Goal: Task Accomplishment & Management: Understand process/instructions

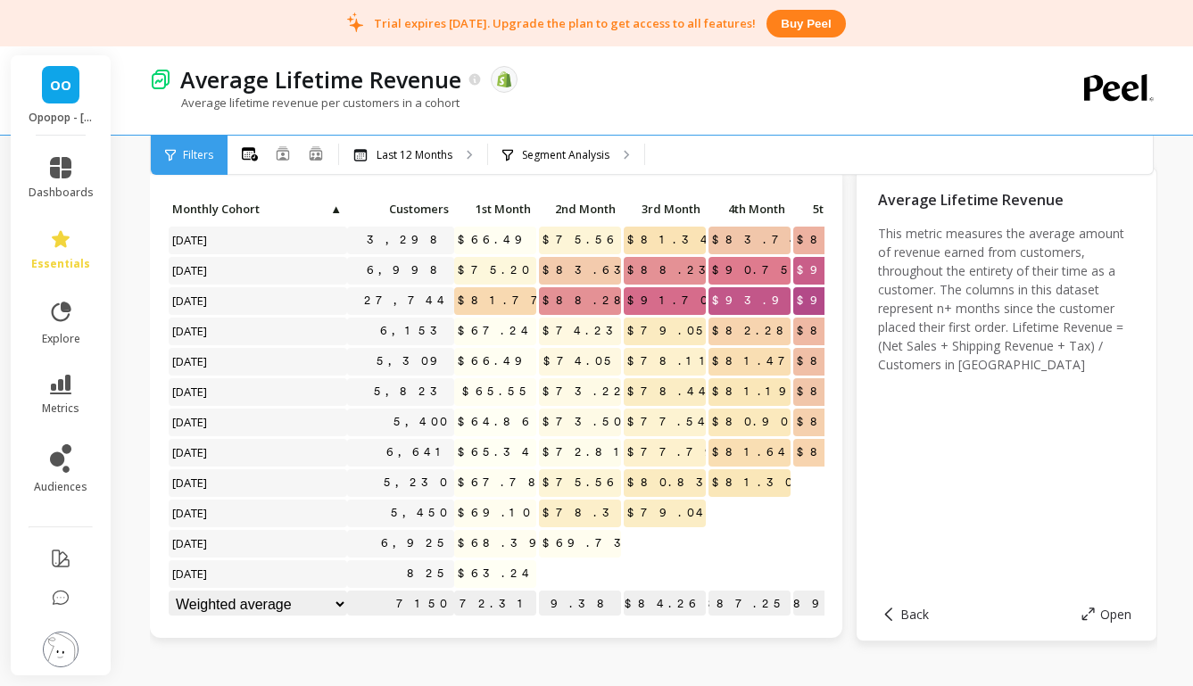
click at [176, 150] on div "Filters" at bounding box center [189, 155] width 77 height 39
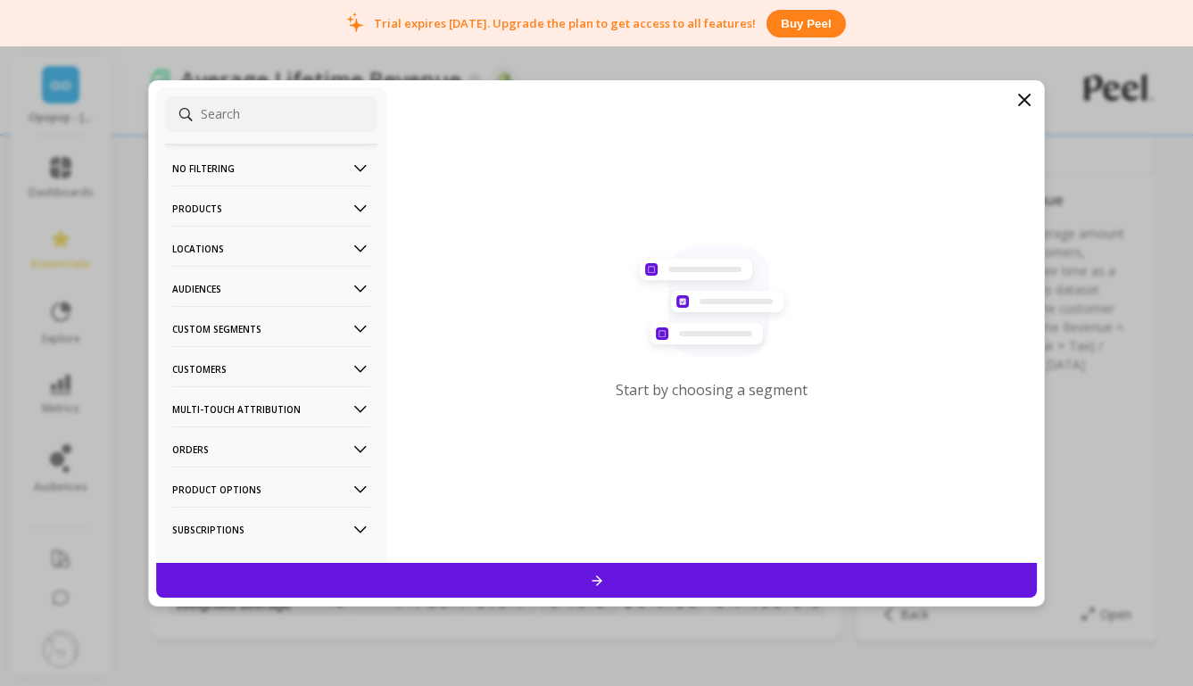
click at [294, 300] on p "Audiences" at bounding box center [271, 289] width 198 height 46
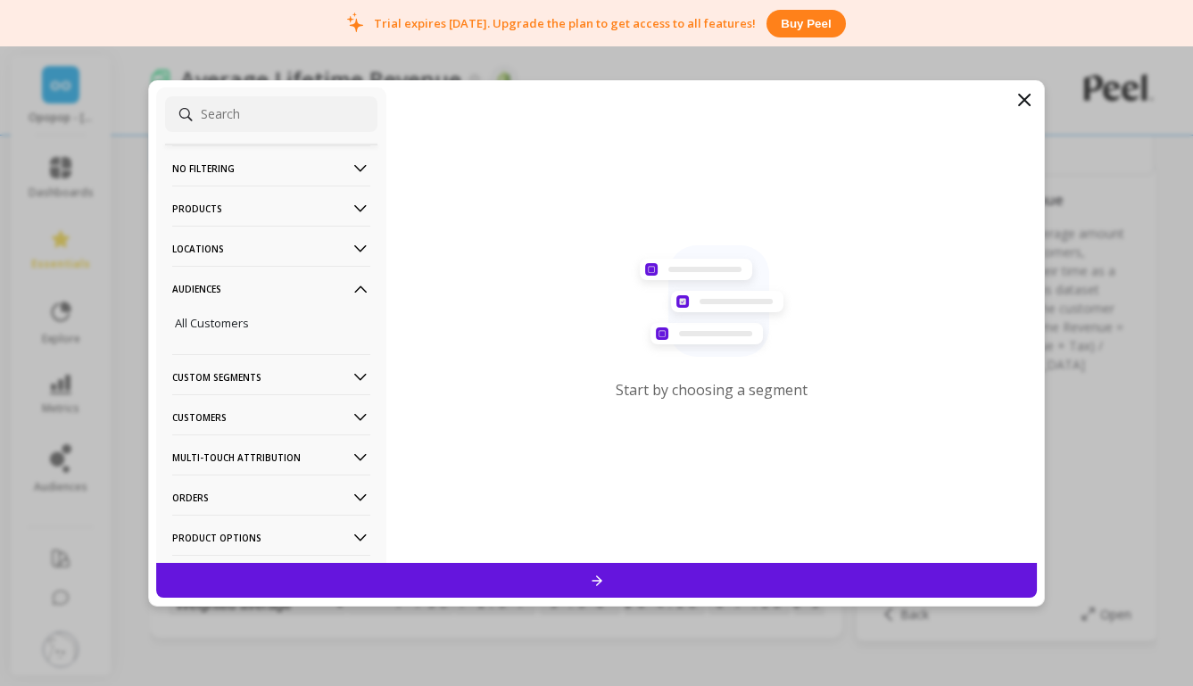
click at [1031, 98] on icon at bounding box center [1024, 99] width 21 height 21
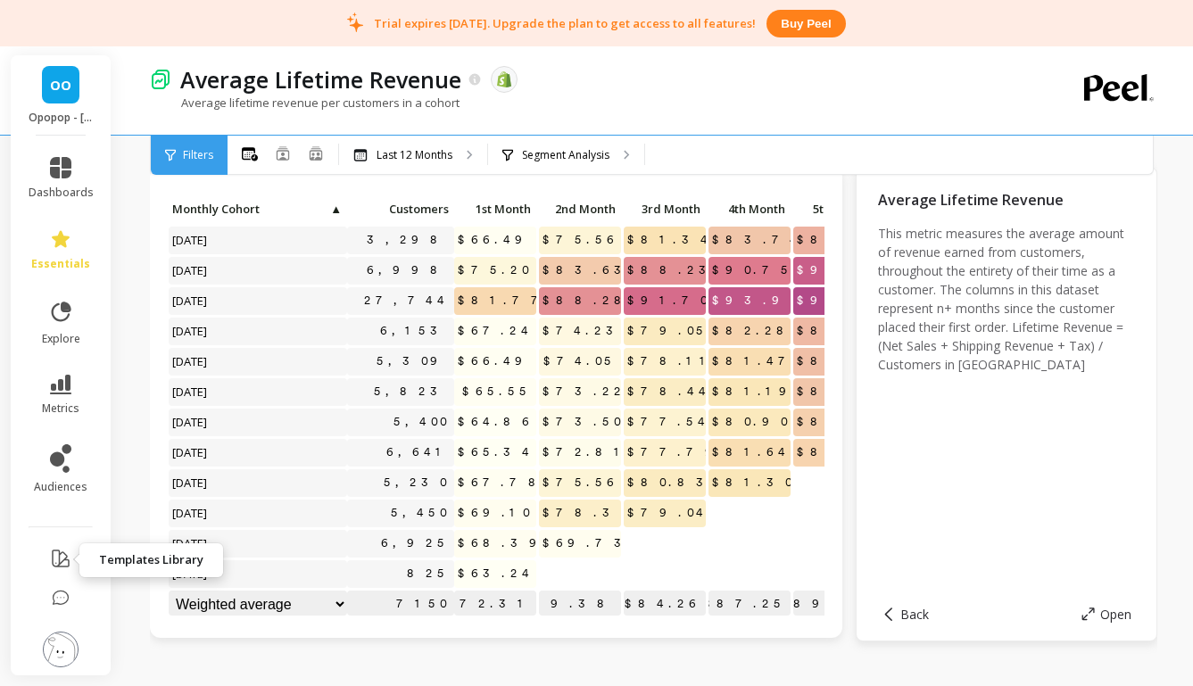
click at [62, 559] on icon at bounding box center [60, 558] width 21 height 21
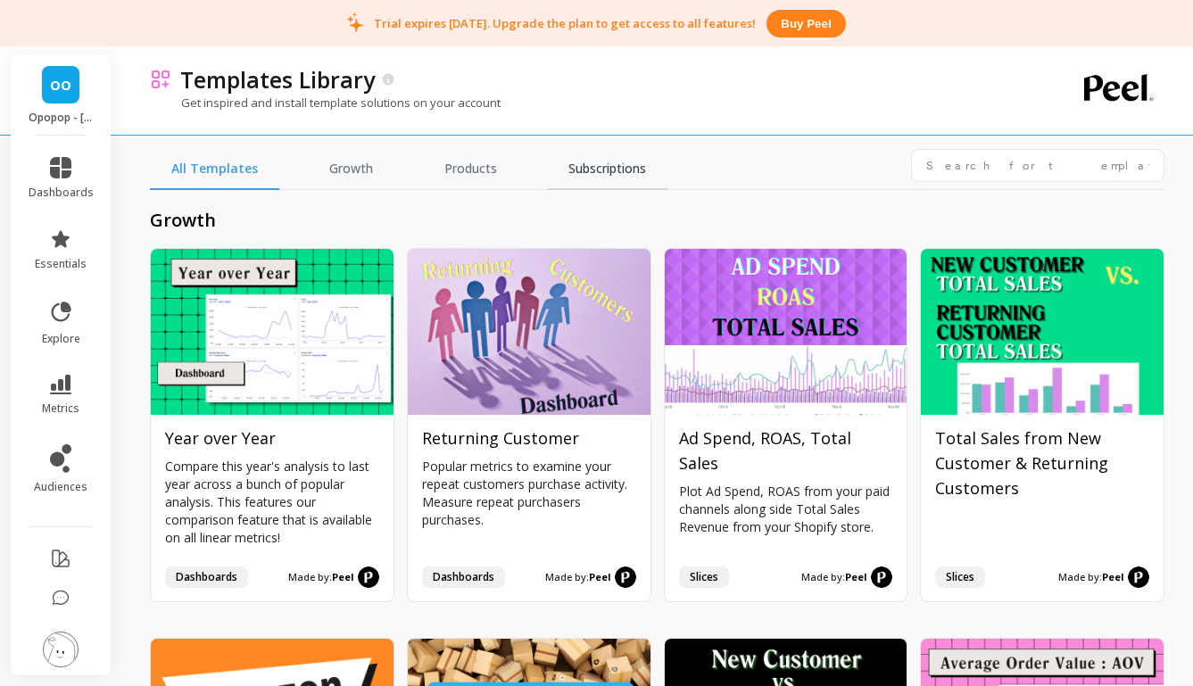
click at [588, 169] on link "Subscriptions" at bounding box center [607, 169] width 120 height 41
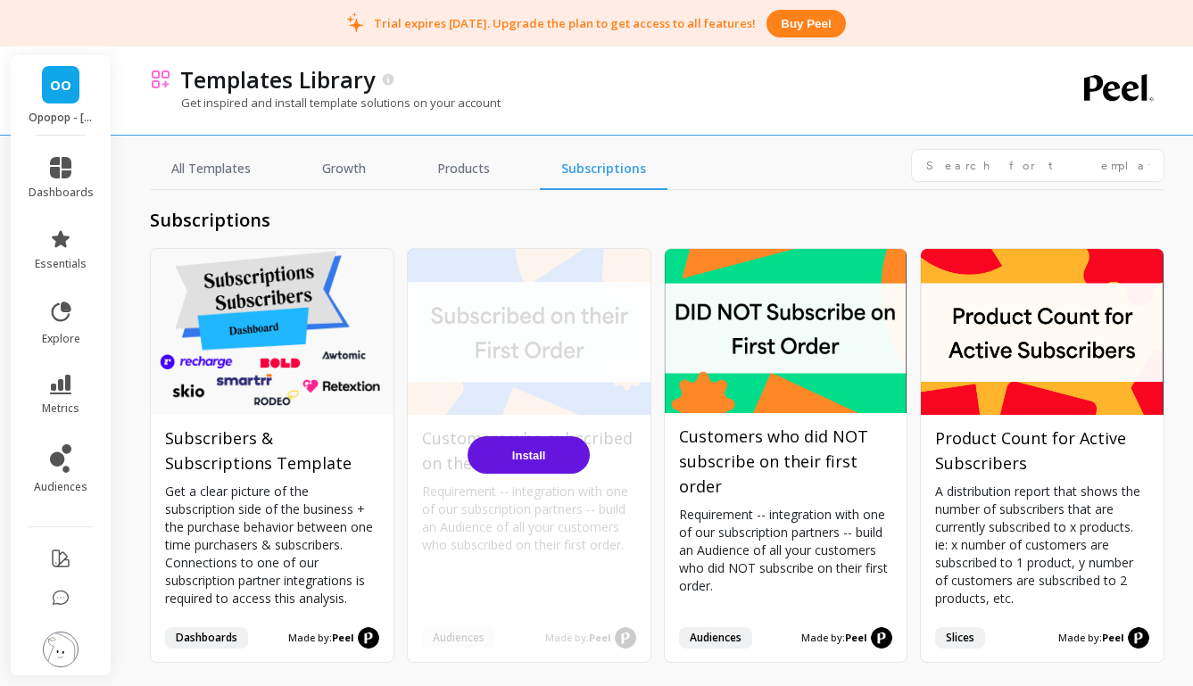
scroll to position [23, 0]
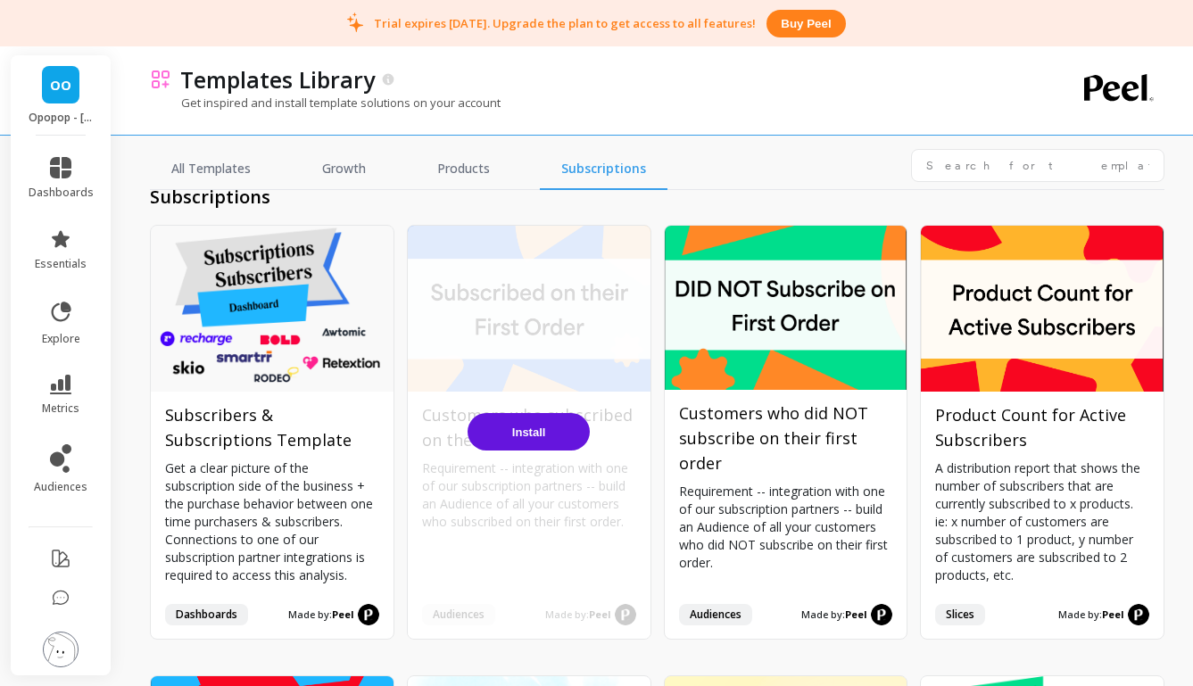
click at [540, 431] on span "Install" at bounding box center [529, 432] width 34 height 13
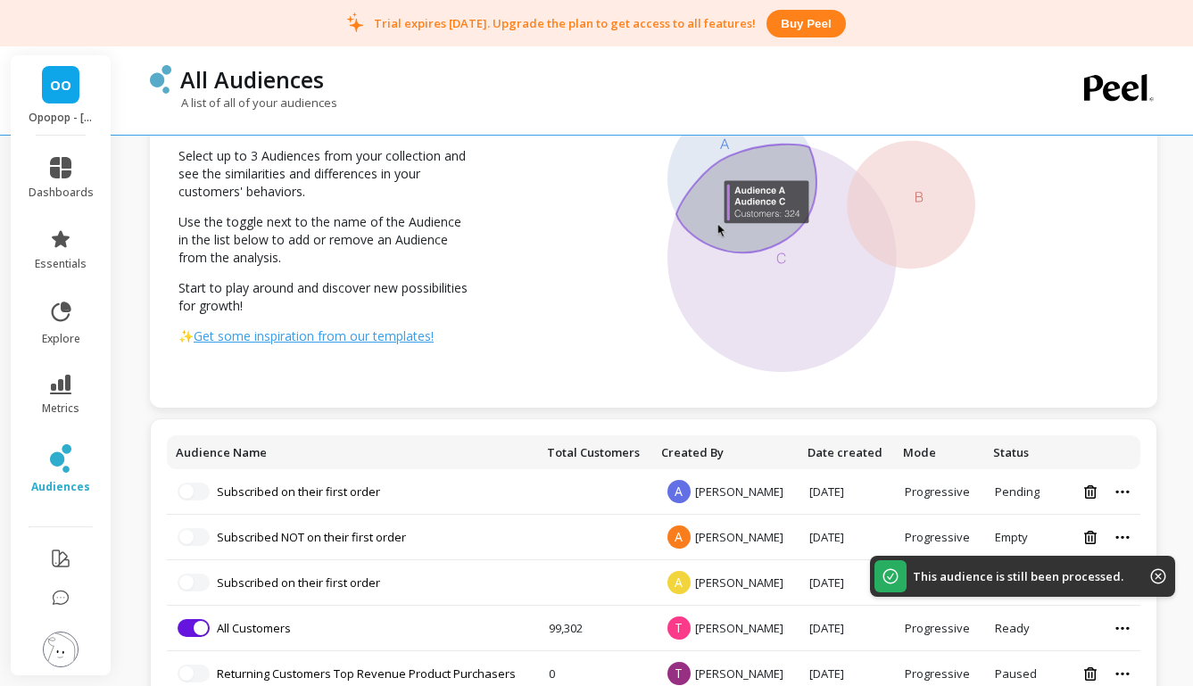
scroll to position [141, 0]
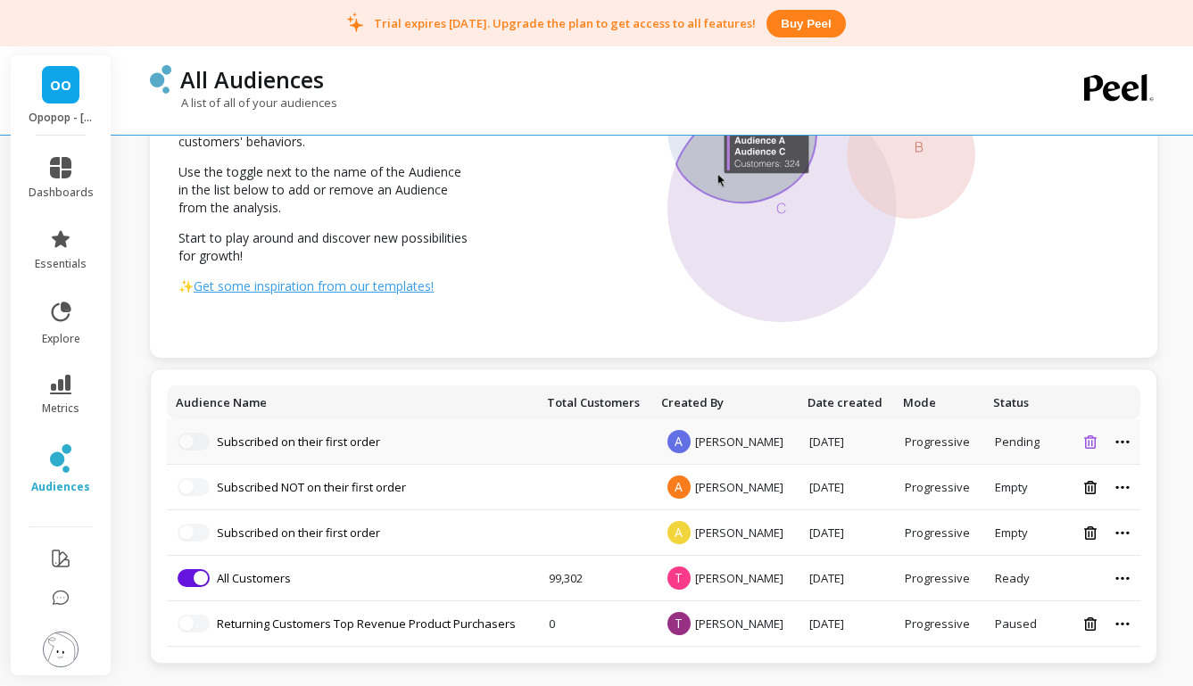
click at [1093, 443] on icon at bounding box center [1090, 441] width 12 height 13
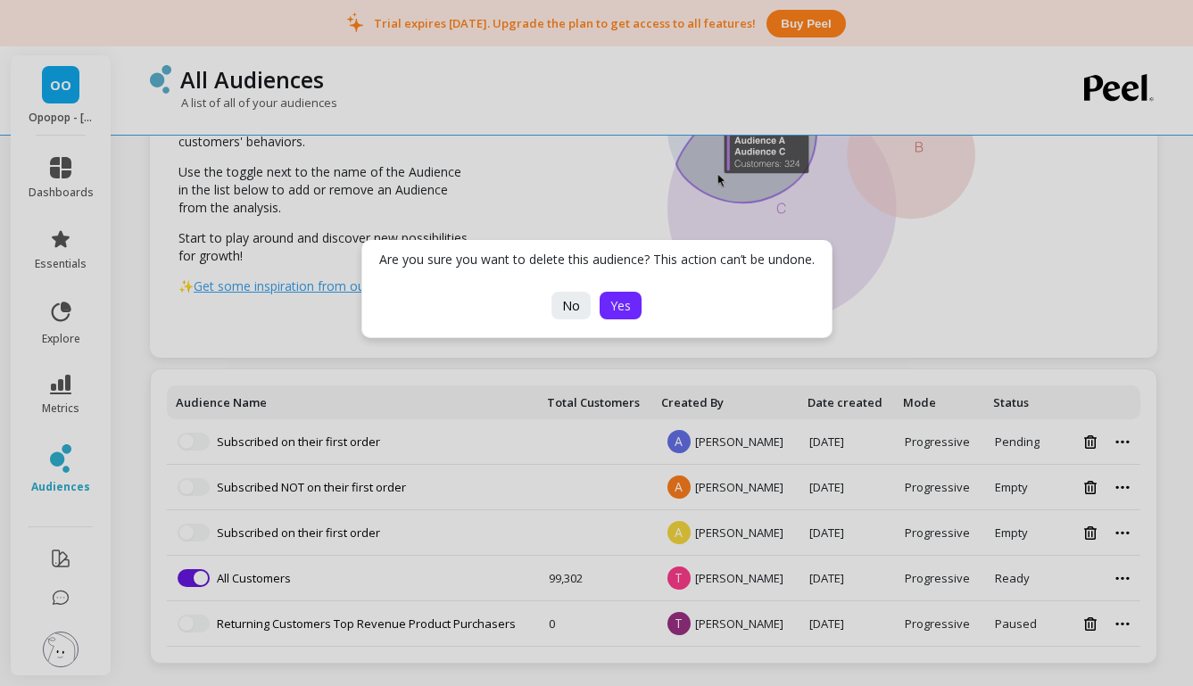
click at [626, 303] on span "Yes" at bounding box center [620, 305] width 21 height 17
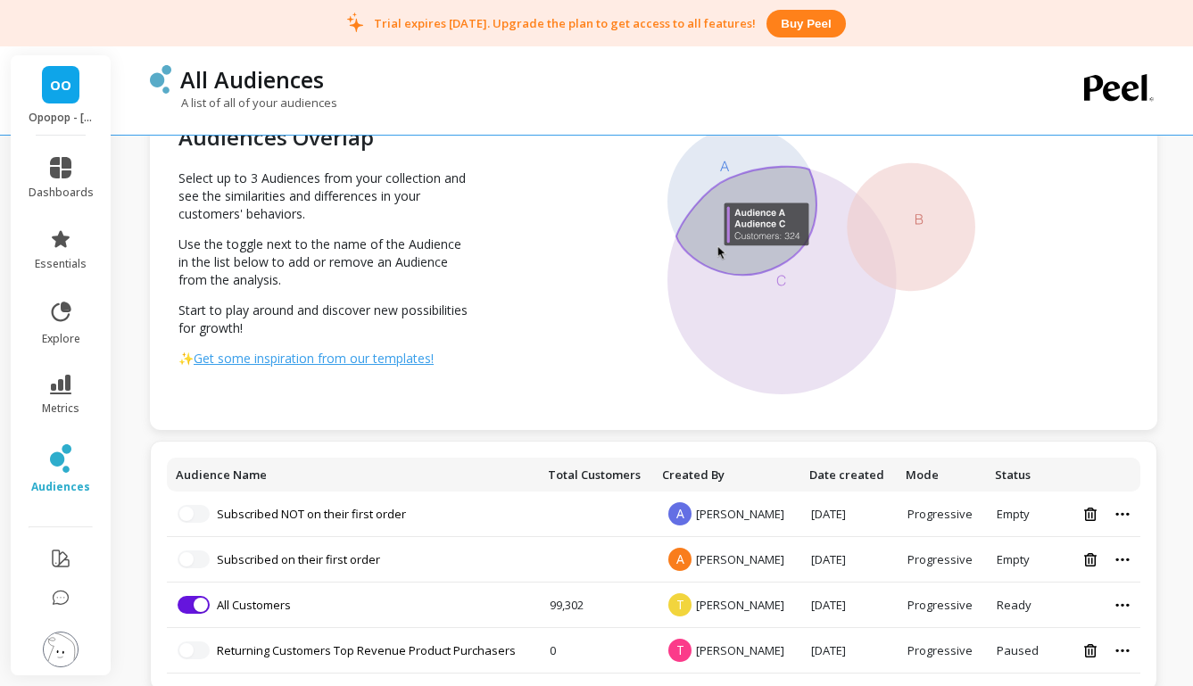
scroll to position [95, 0]
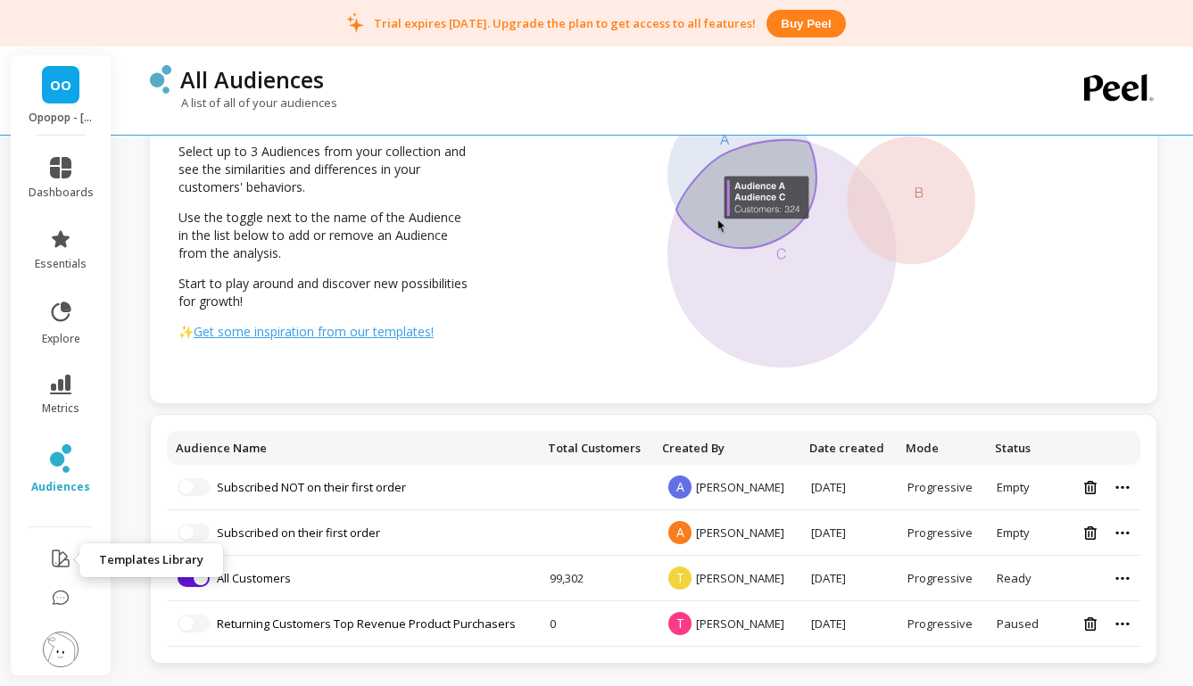
click at [53, 558] on icon at bounding box center [61, 559] width 16 height 16
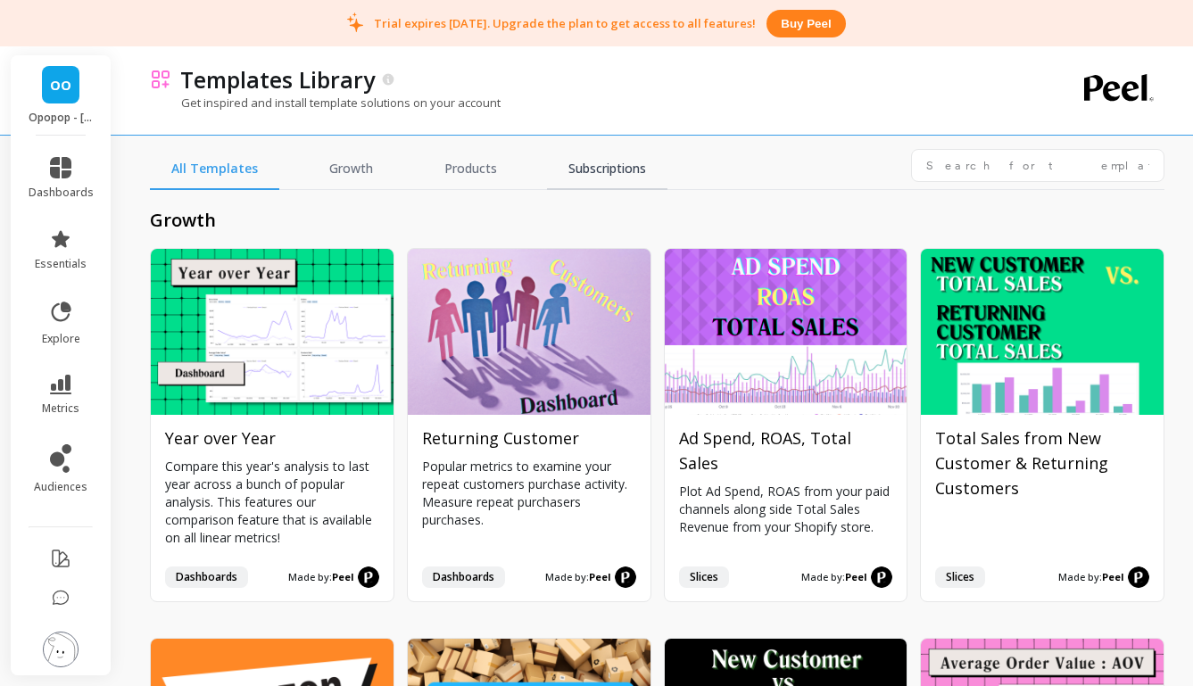
click at [603, 162] on link "Subscriptions" at bounding box center [607, 169] width 120 height 41
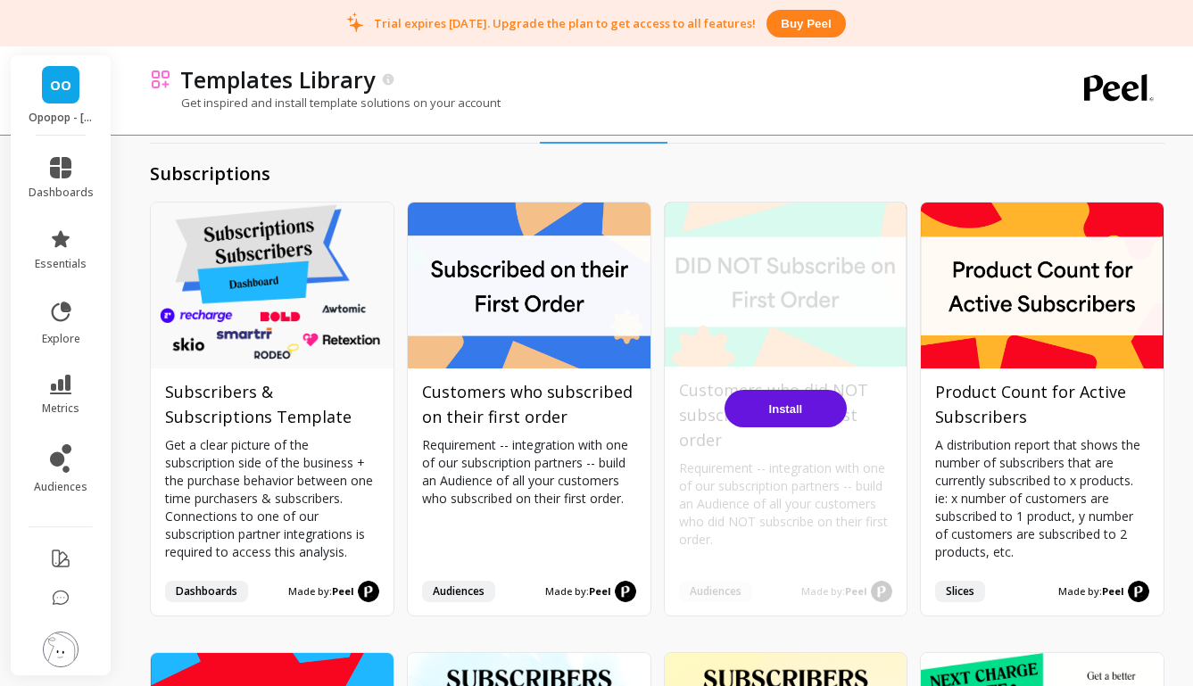
click at [798, 413] on span "Install" at bounding box center [786, 408] width 34 height 13
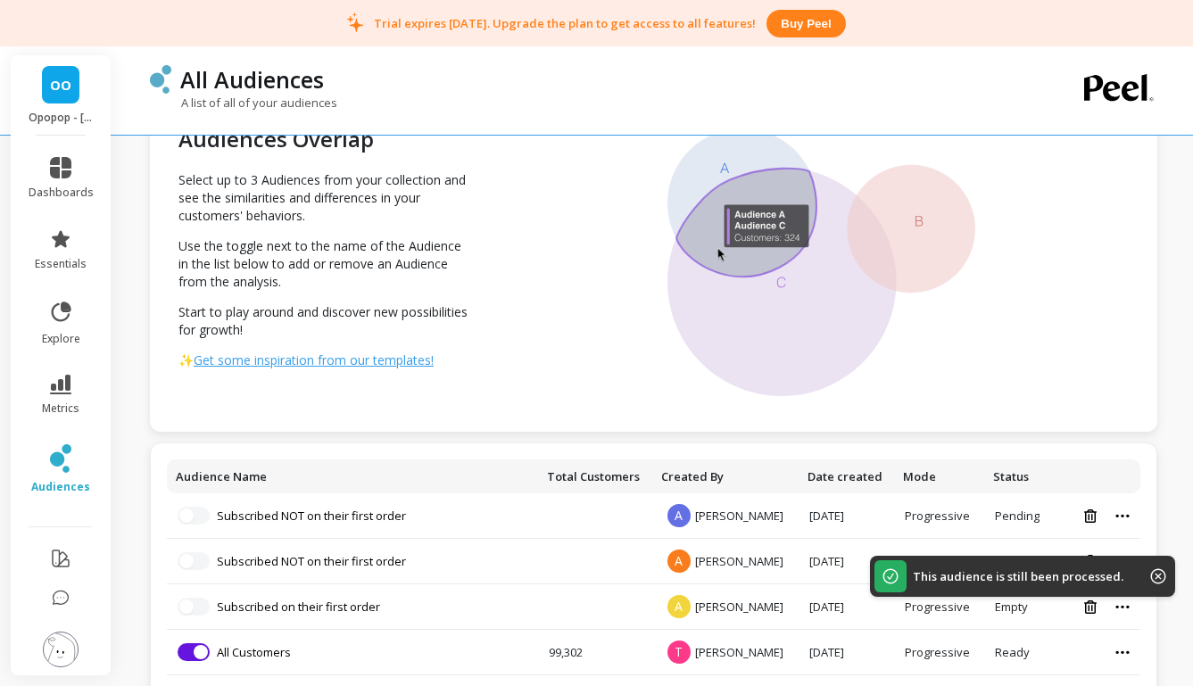
scroll to position [141, 0]
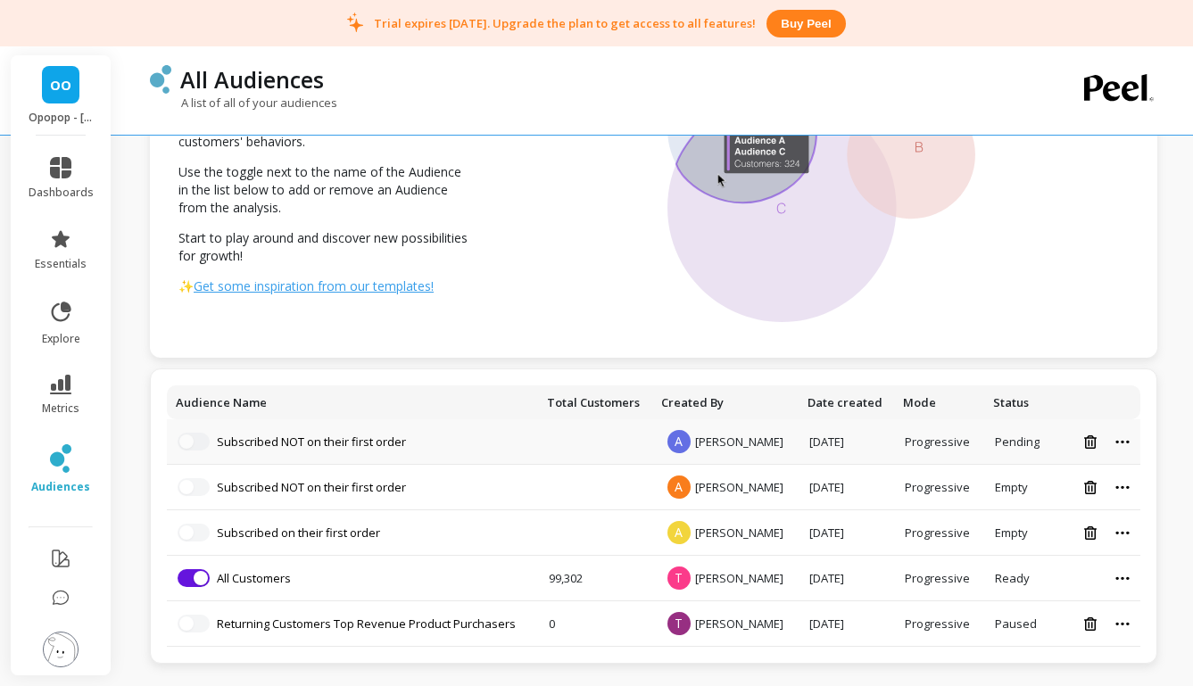
click at [1124, 440] on icon at bounding box center [1122, 442] width 14 height 4
click at [1088, 440] on icon at bounding box center [1090, 441] width 12 height 13
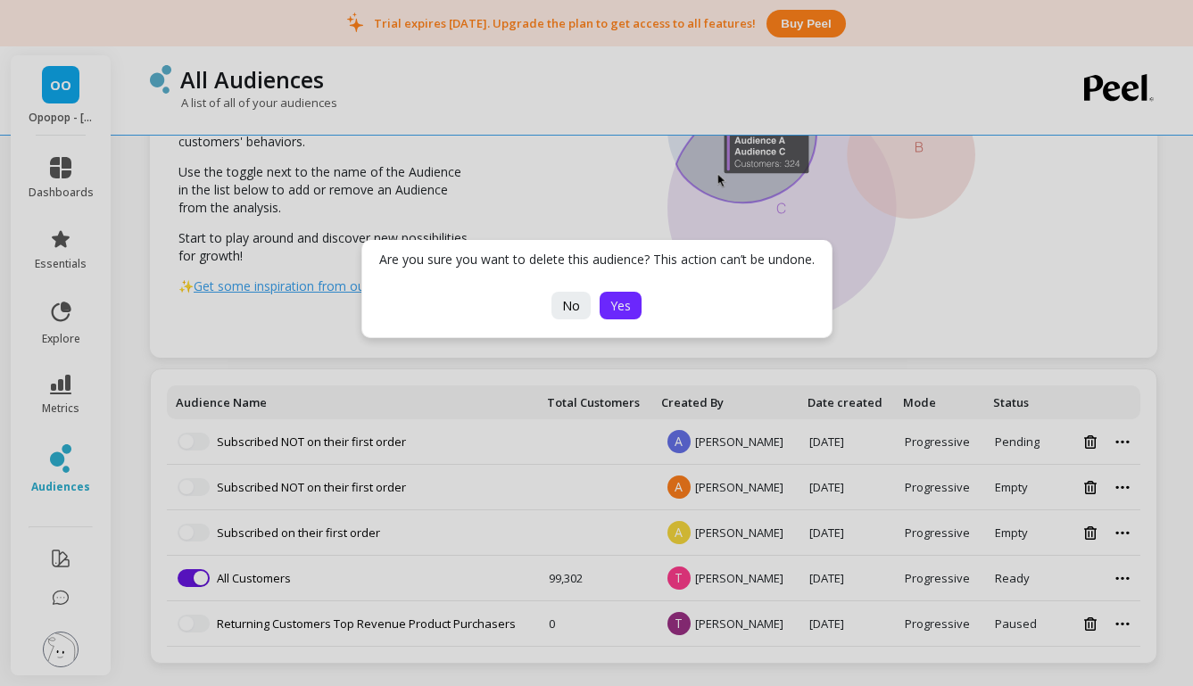
click at [610, 305] on span "Yes" at bounding box center [620, 305] width 21 height 17
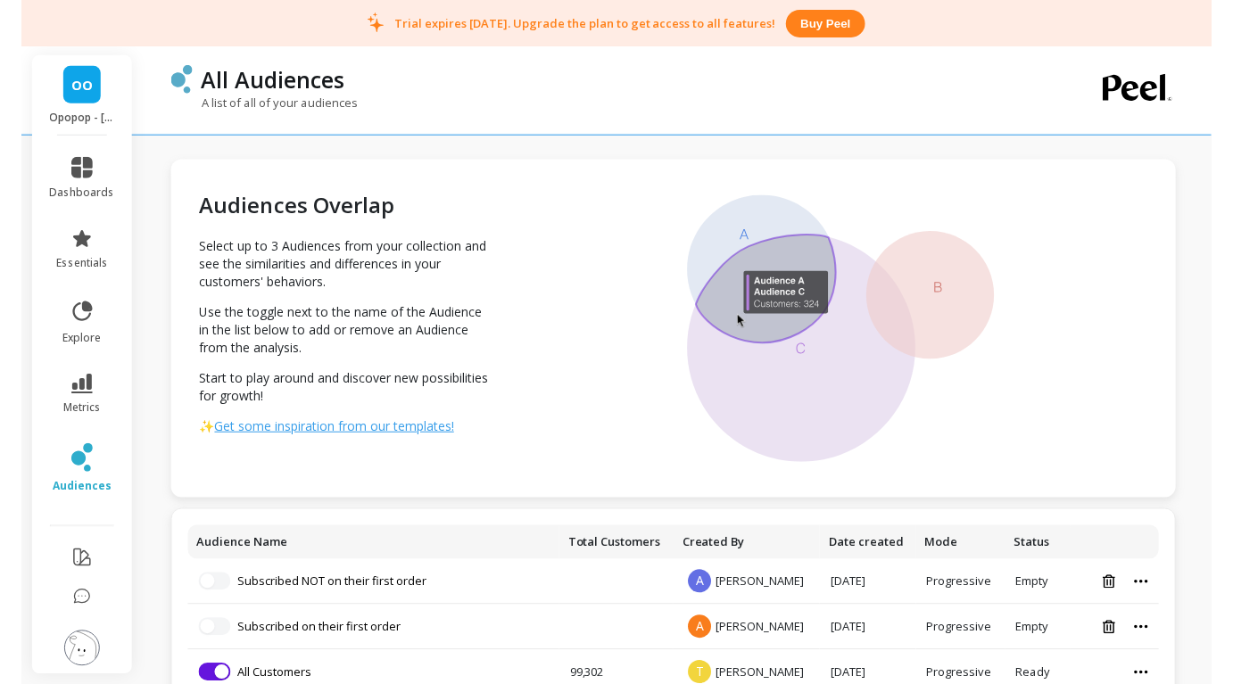
scroll to position [95, 0]
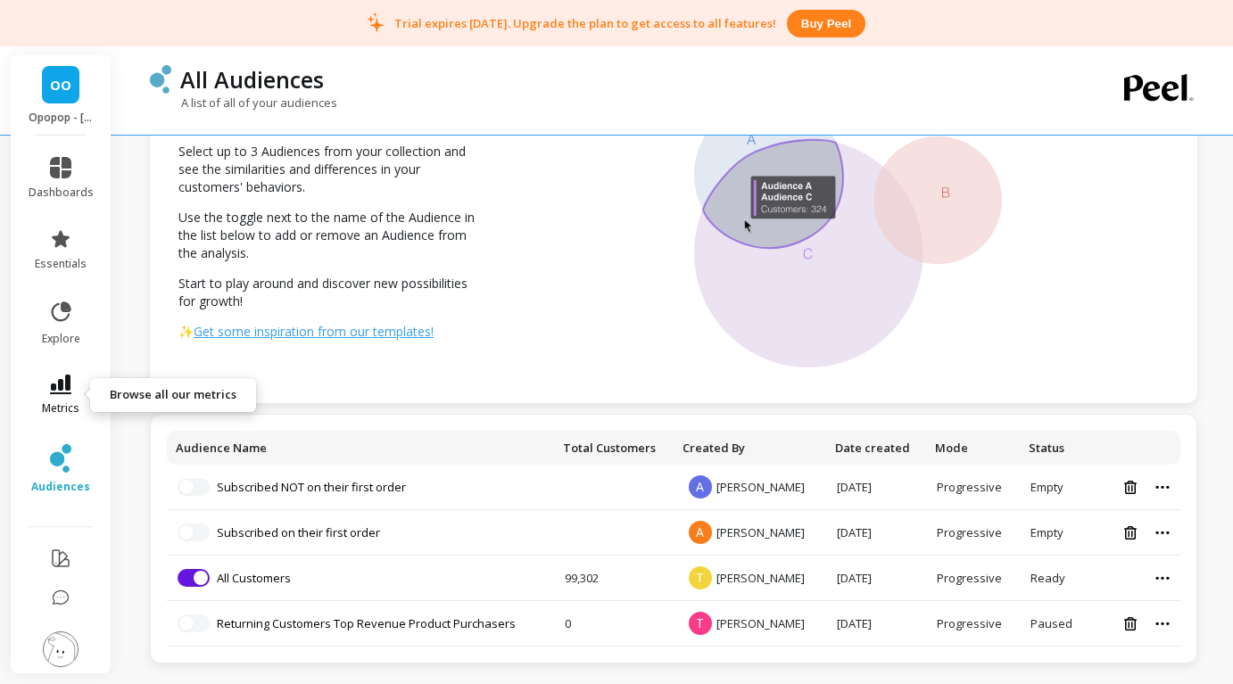
click at [61, 389] on icon at bounding box center [60, 385] width 21 height 20
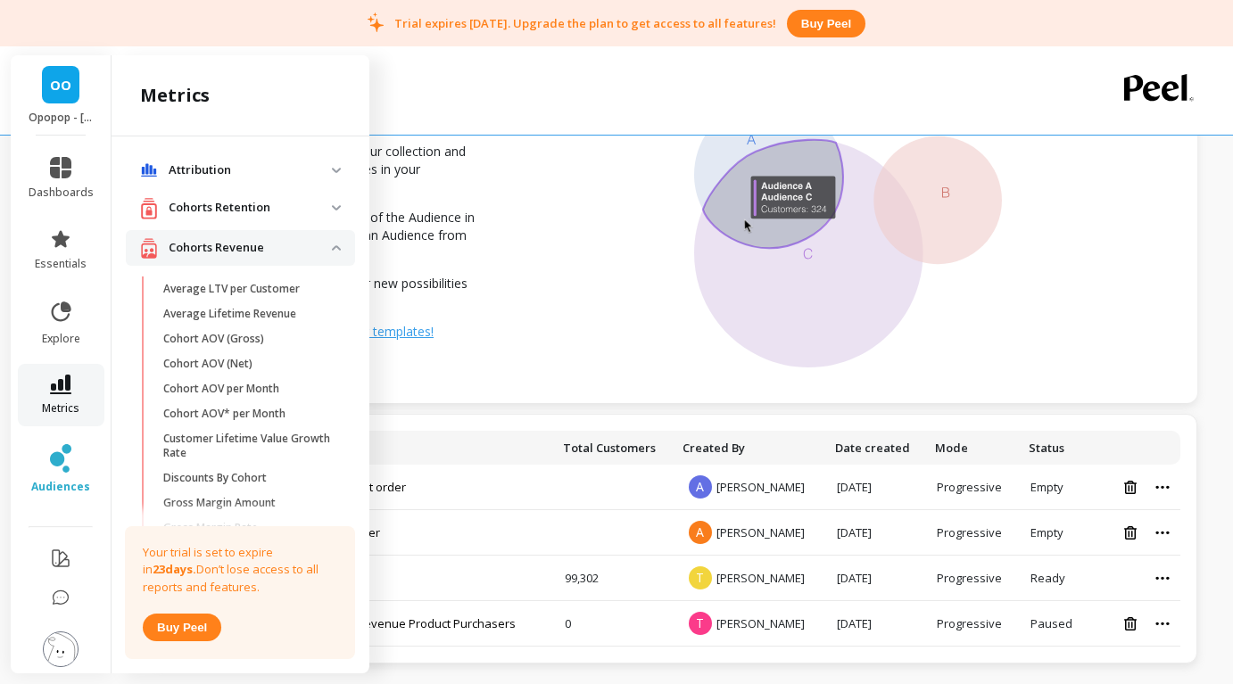
scroll to position [31, 0]
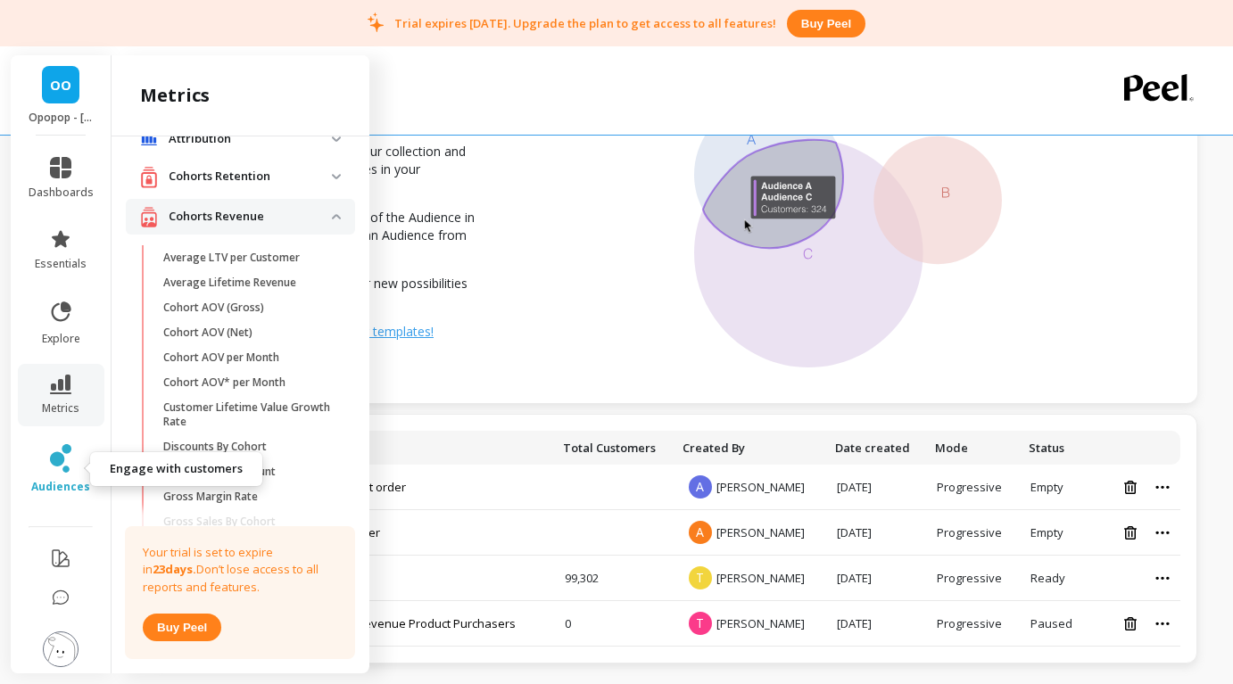
click at [65, 454] on icon at bounding box center [60, 458] width 21 height 29
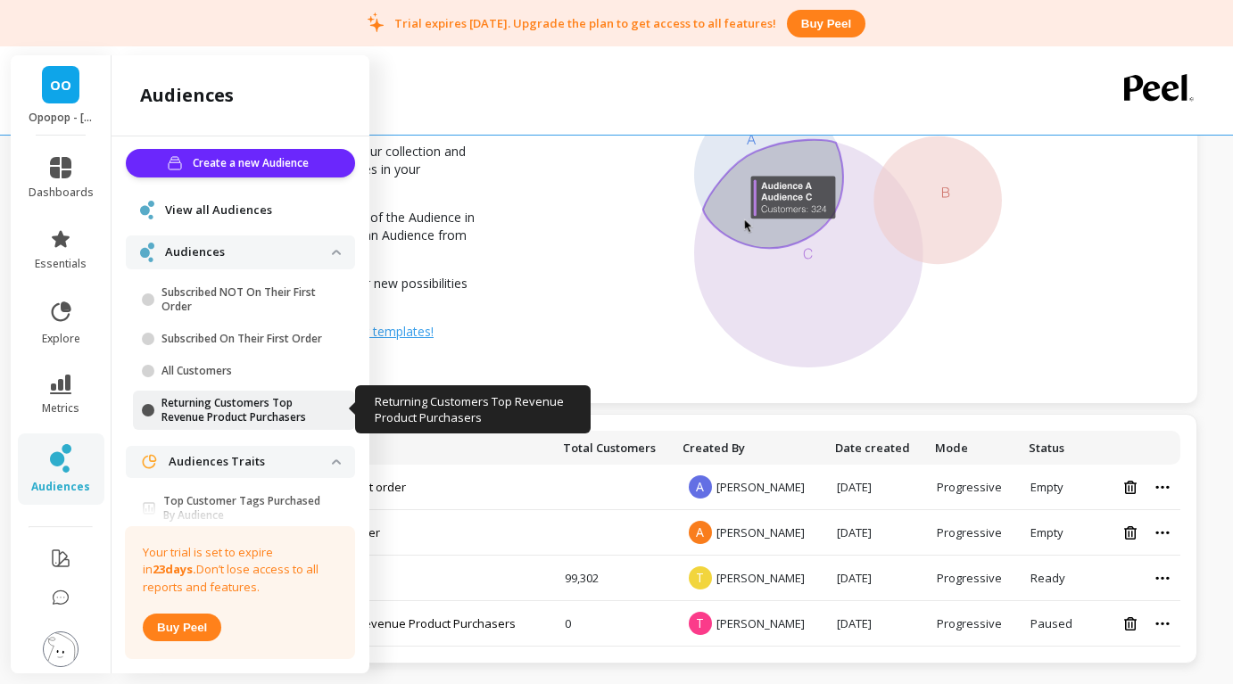
scroll to position [291, 0]
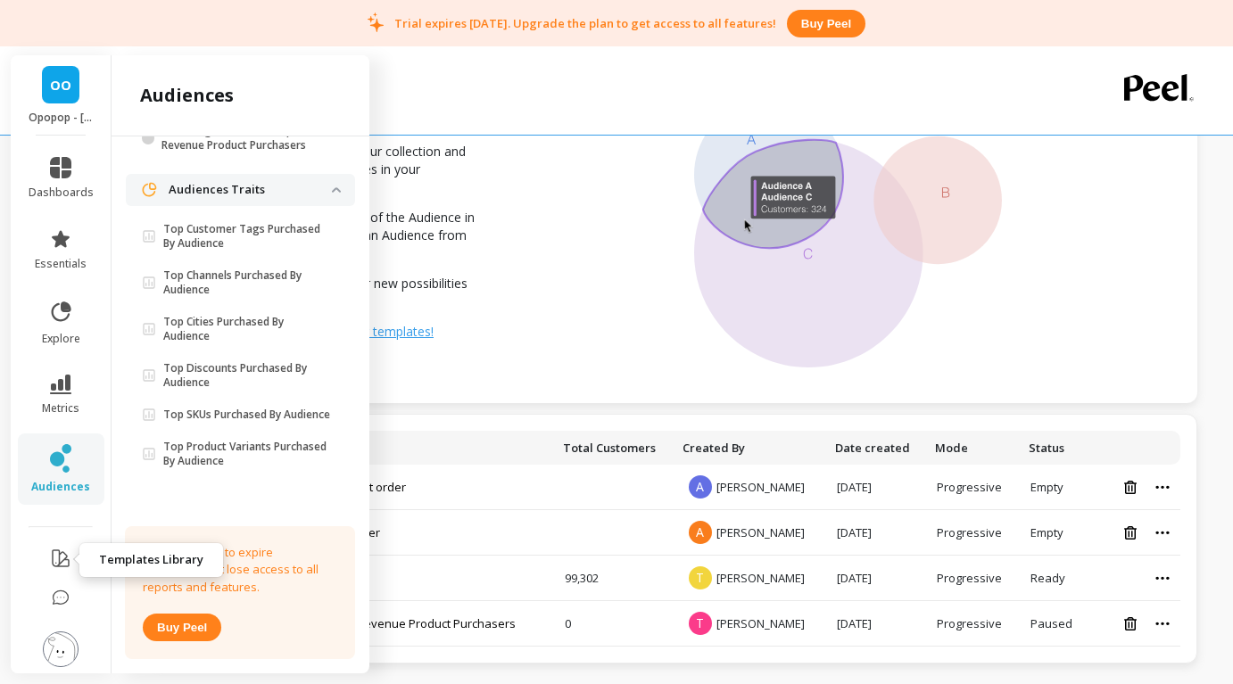
click at [60, 562] on icon at bounding box center [61, 559] width 16 height 16
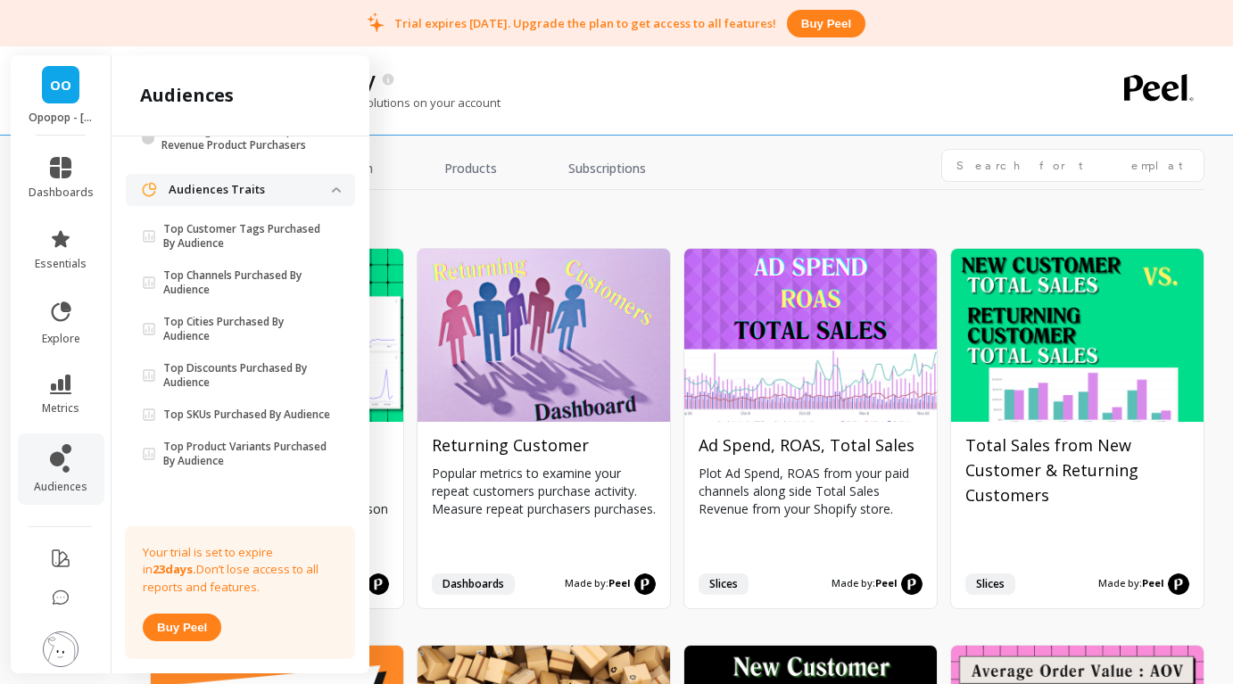
click at [717, 340] on div "Install" at bounding box center [810, 429] width 253 height 360
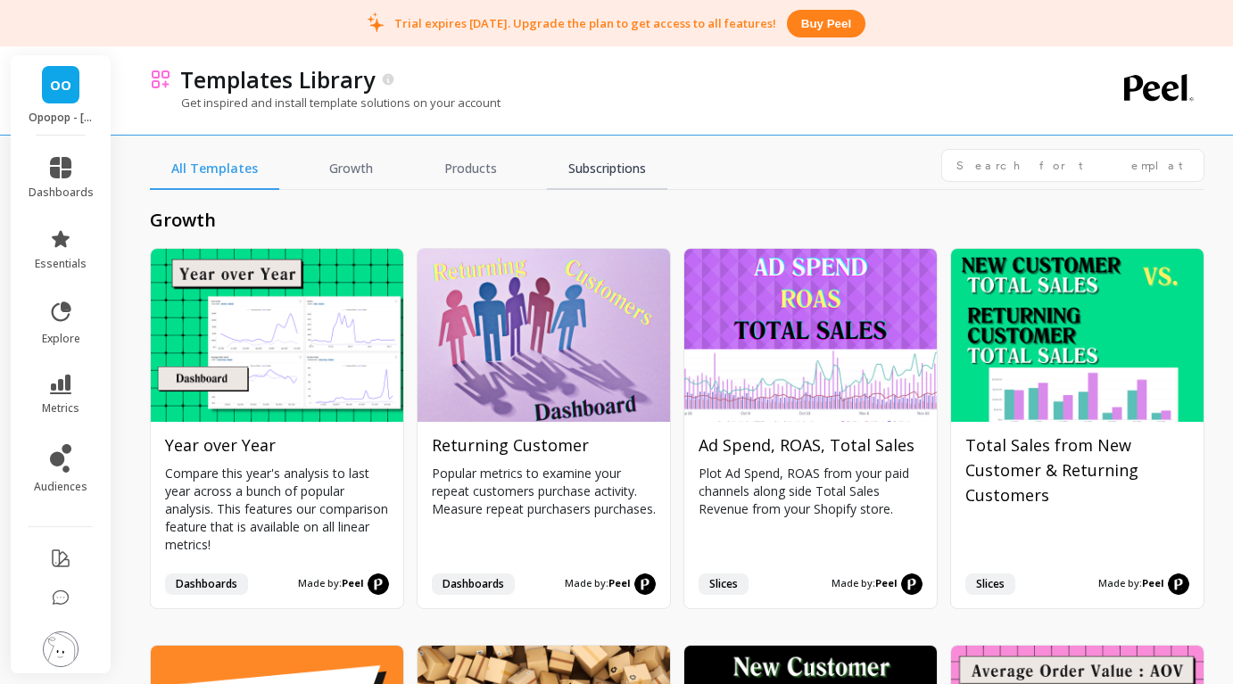
click at [589, 166] on link "Subscriptions" at bounding box center [607, 169] width 120 height 41
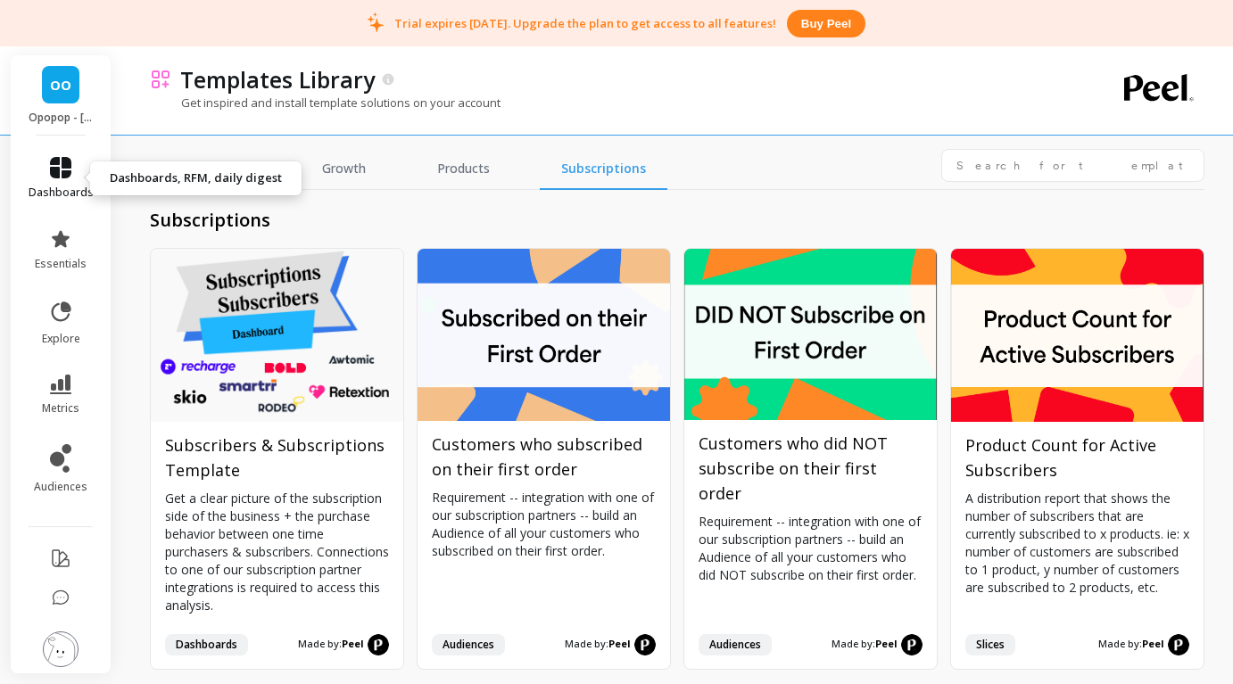
click at [58, 177] on icon at bounding box center [60, 167] width 21 height 21
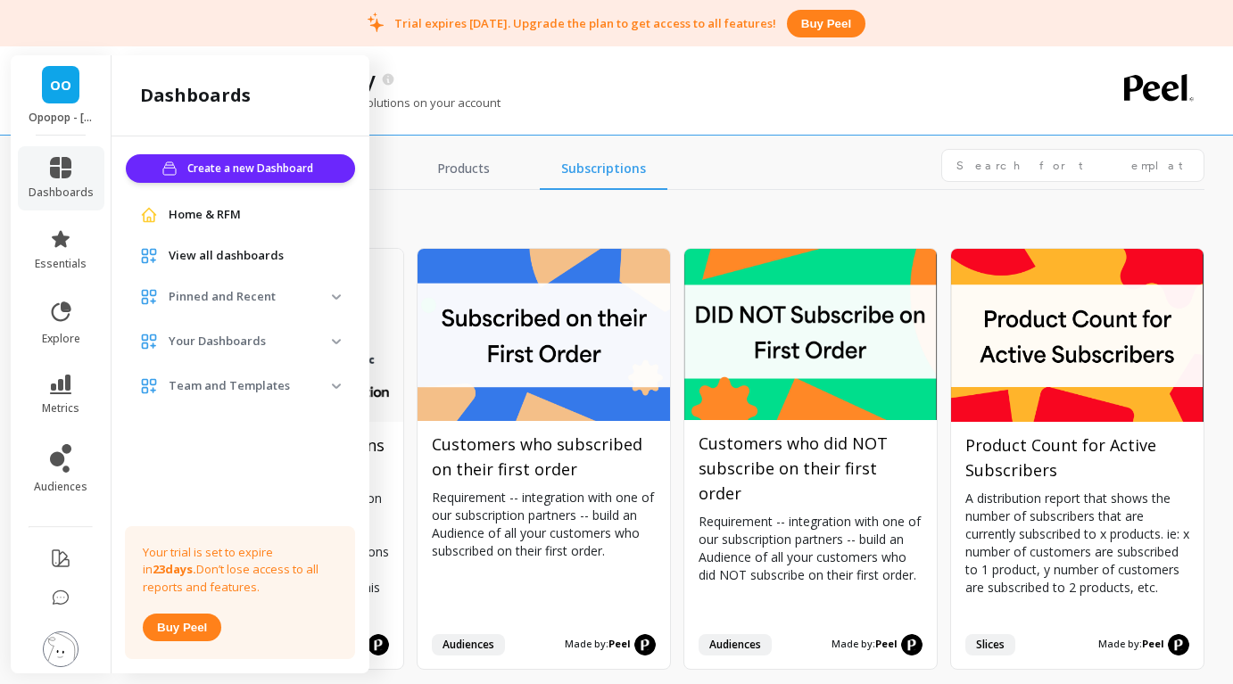
click at [228, 220] on span "Home & RFM" at bounding box center [205, 215] width 72 height 18
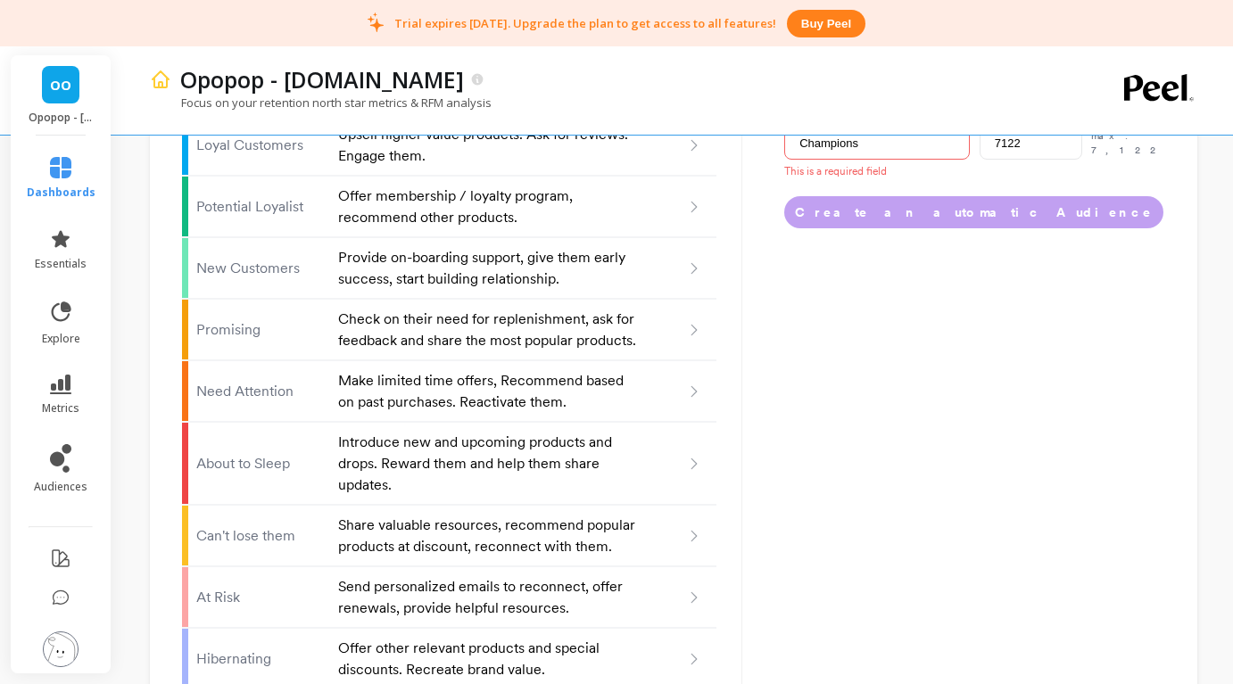
scroll to position [10, 0]
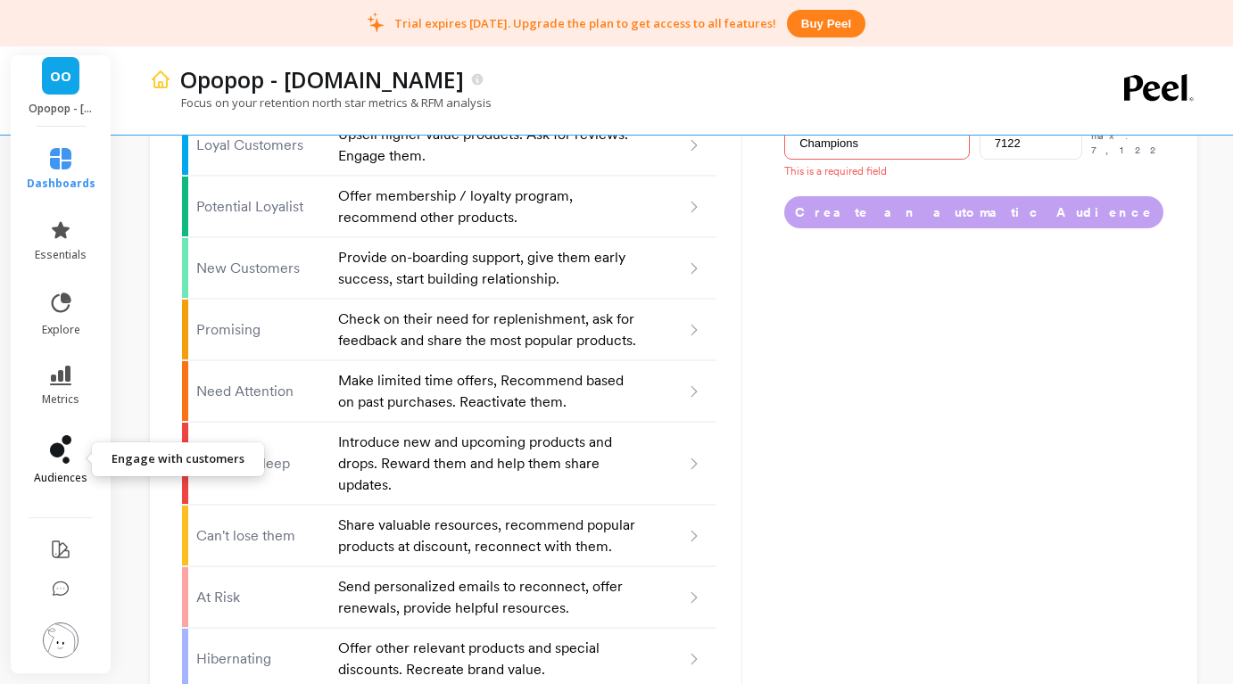
click at [66, 460] on icon at bounding box center [65, 460] width 7 height 7
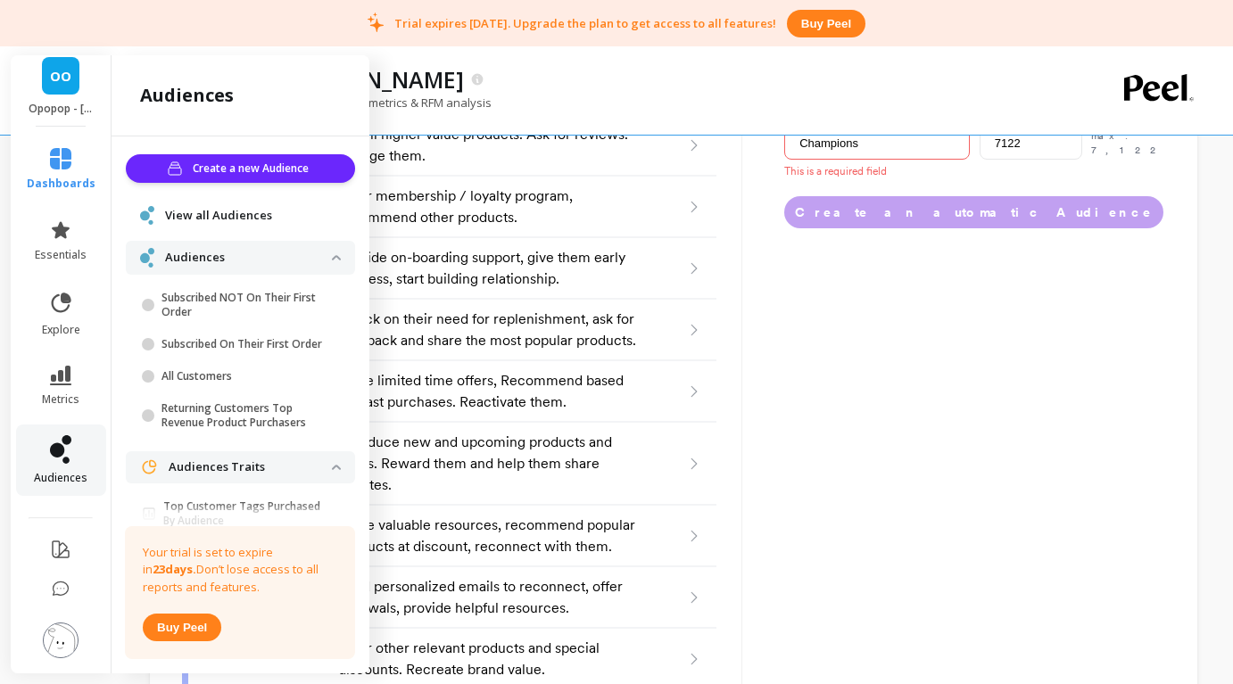
scroll to position [291, 0]
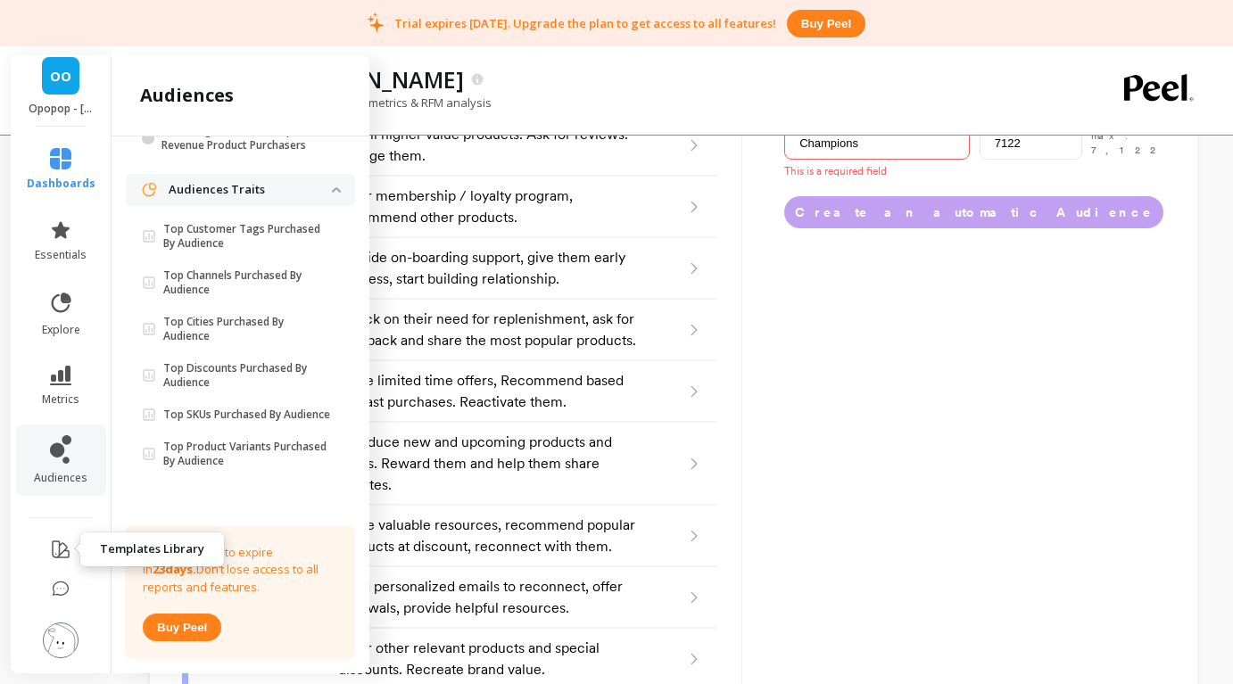
click at [64, 550] on icon at bounding box center [60, 549] width 21 height 21
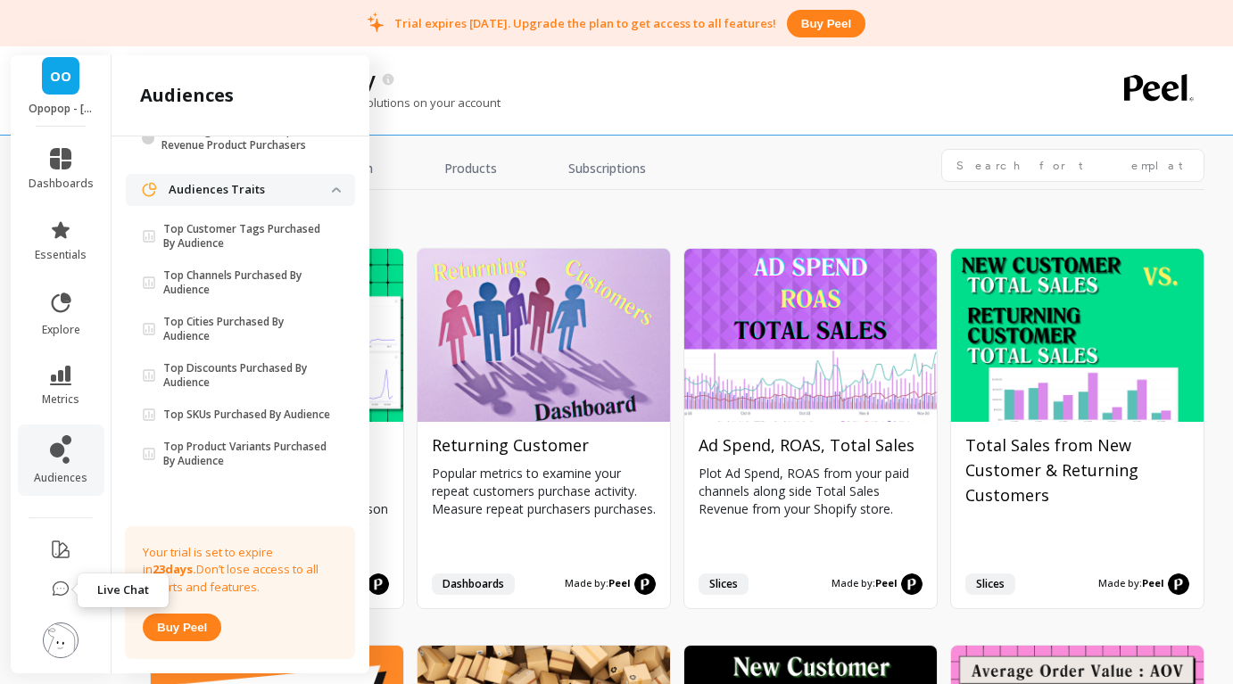
click at [63, 586] on icon at bounding box center [61, 590] width 18 height 18
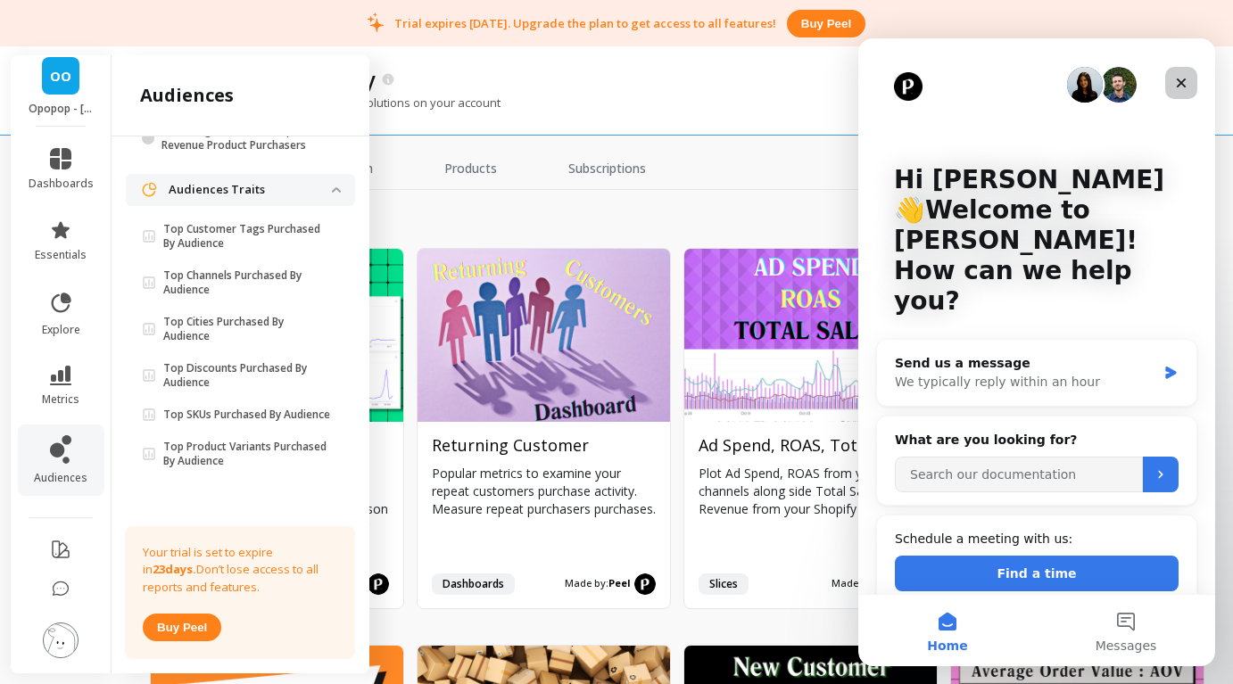
click at [1188, 87] on icon "Close" at bounding box center [1181, 83] width 14 height 14
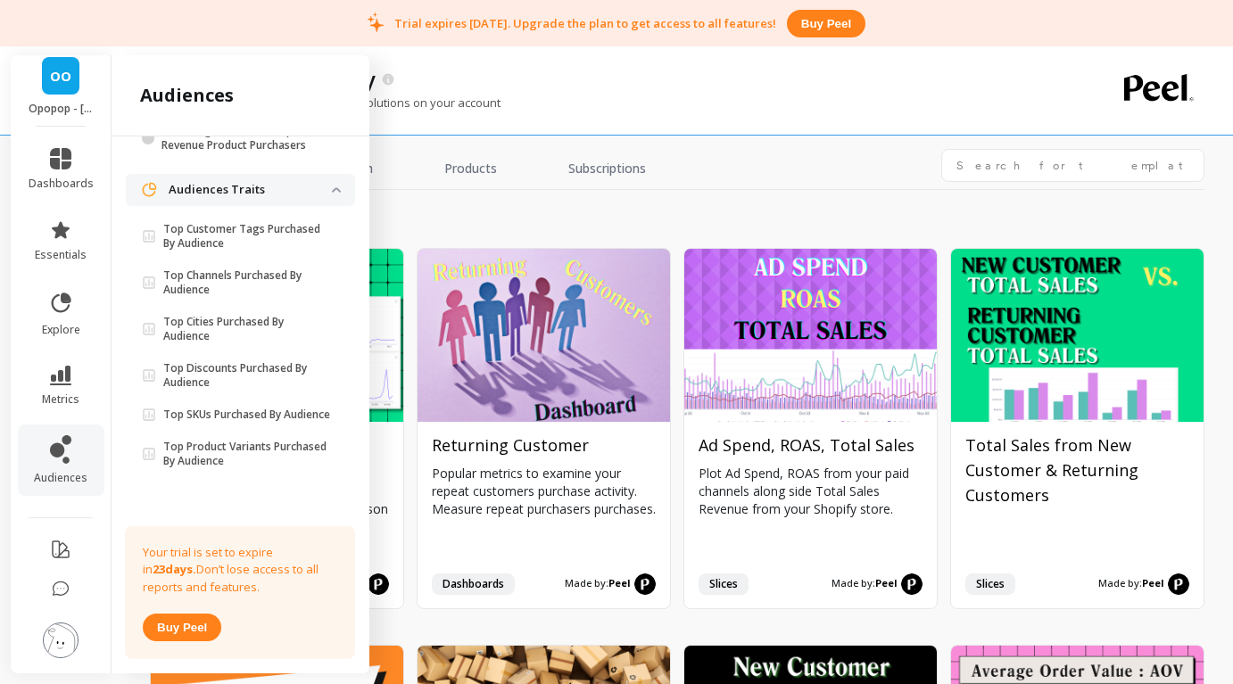
click at [66, 635] on img at bounding box center [61, 641] width 36 height 36
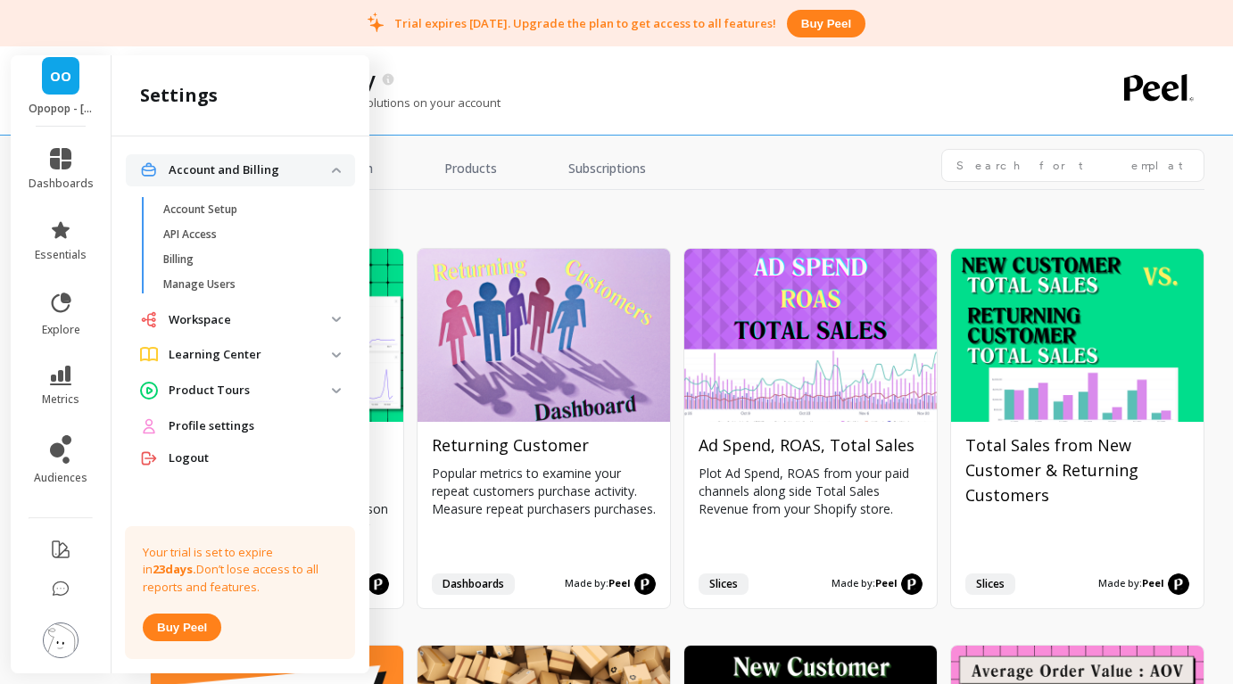
click at [61, 644] on img at bounding box center [61, 641] width 36 height 36
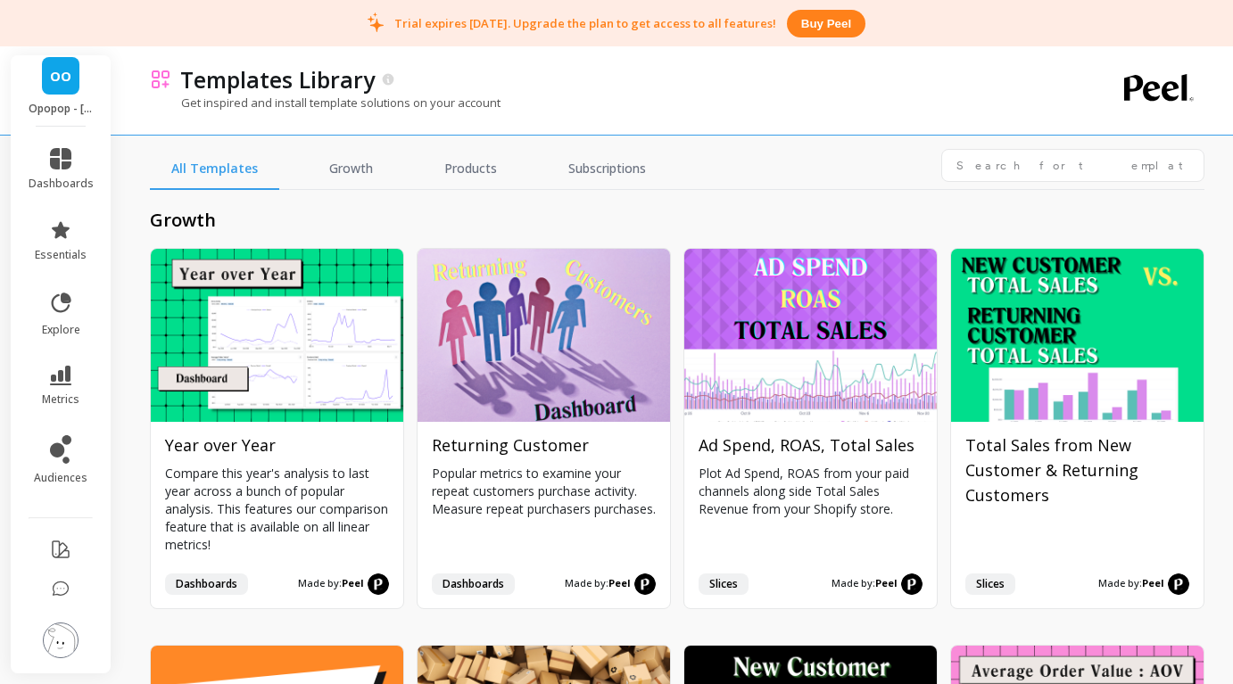
click at [59, 650] on img at bounding box center [61, 641] width 36 height 36
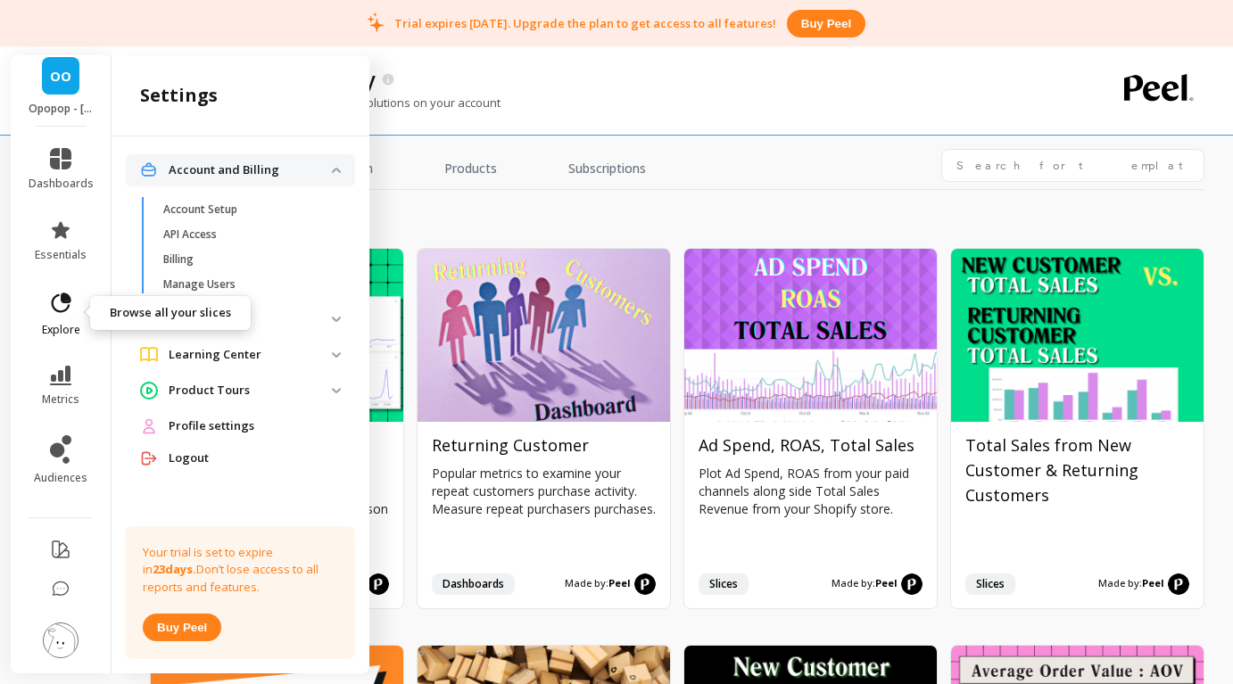
click at [63, 301] on icon at bounding box center [62, 303] width 20 height 20
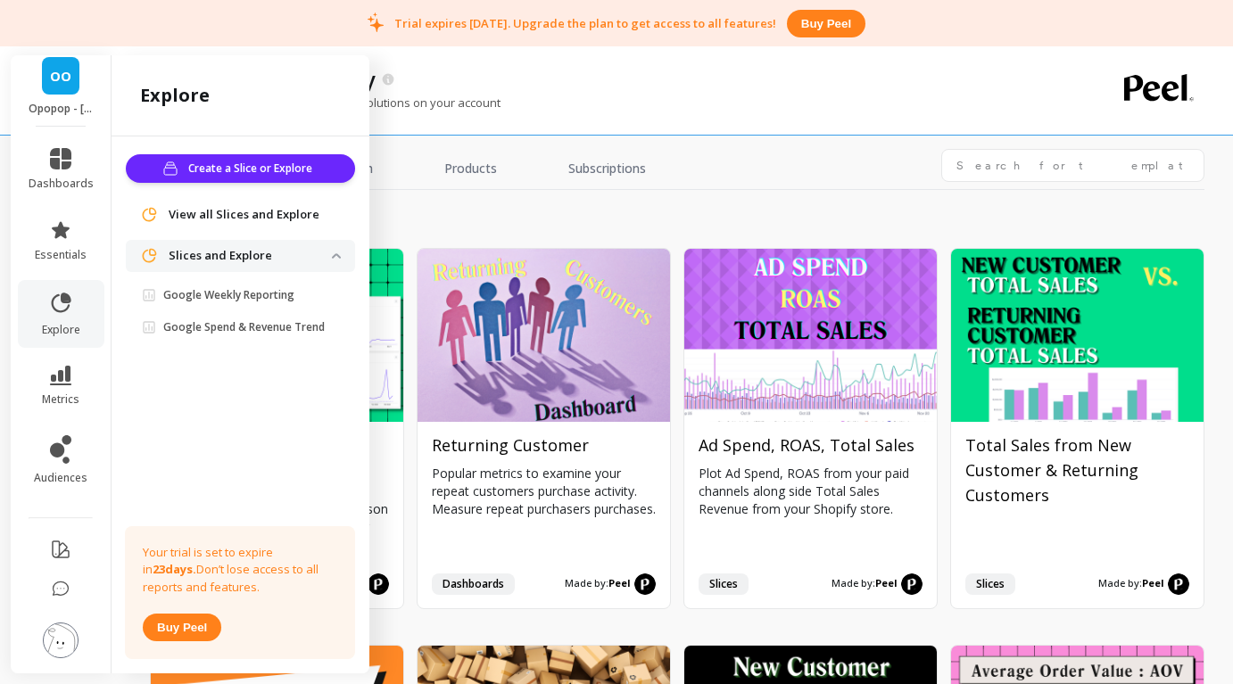
click at [54, 83] on span "OO" at bounding box center [60, 76] width 21 height 21
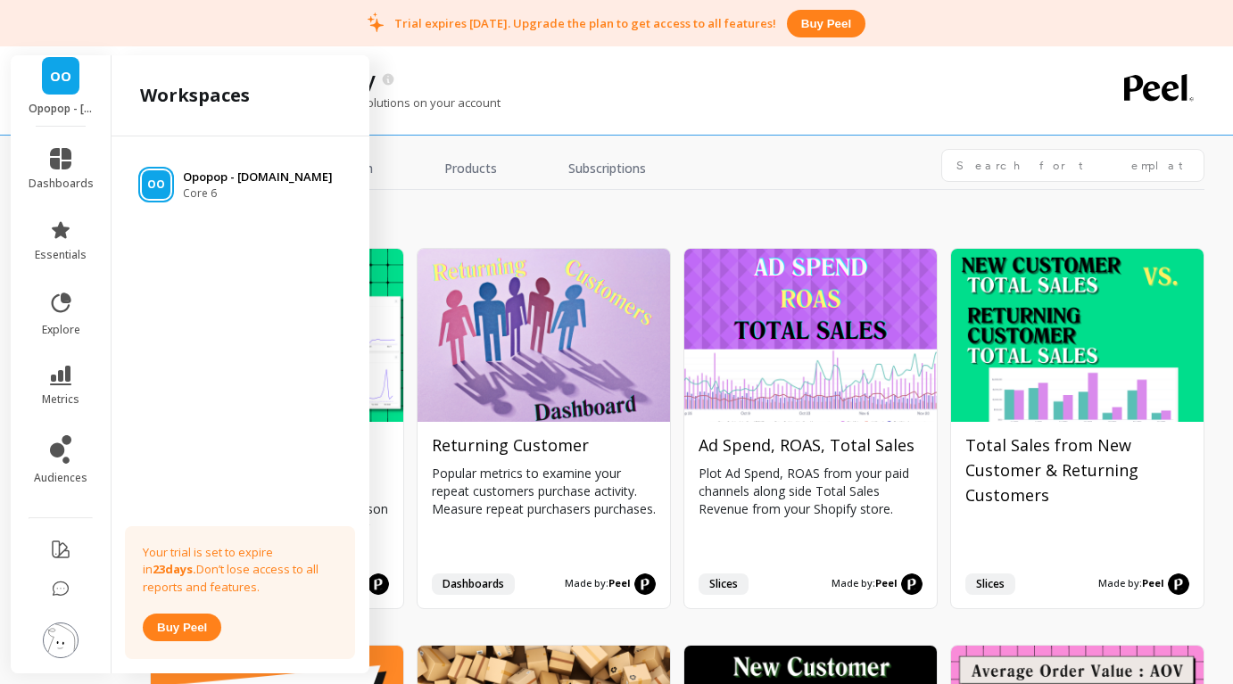
click at [189, 179] on p "Opopop - [DOMAIN_NAME]" at bounding box center [258, 178] width 150 height 18
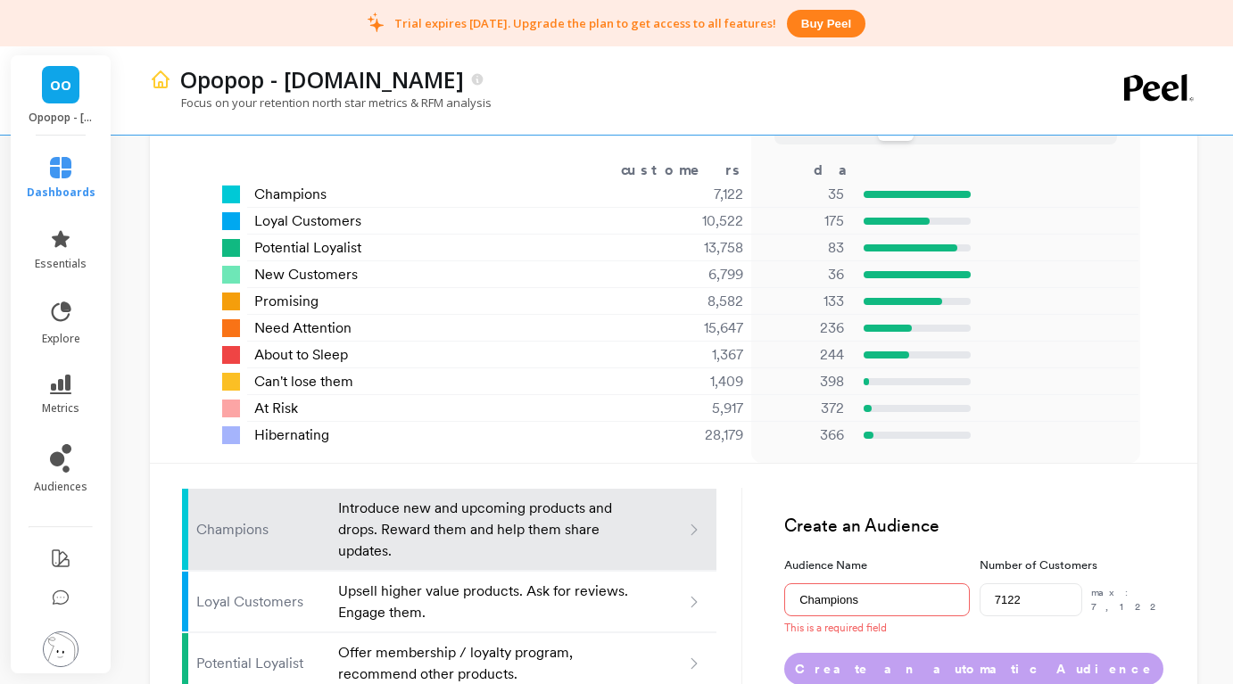
scroll to position [1849, 0]
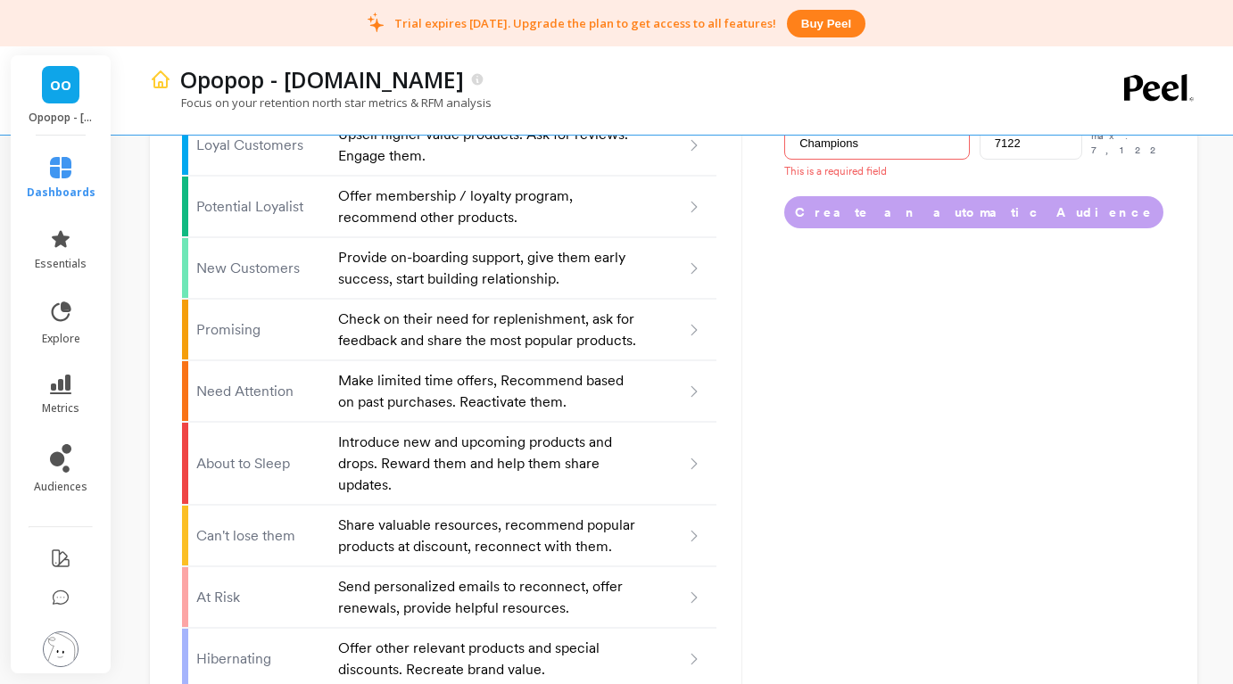
click at [62, 651] on img at bounding box center [61, 650] width 36 height 36
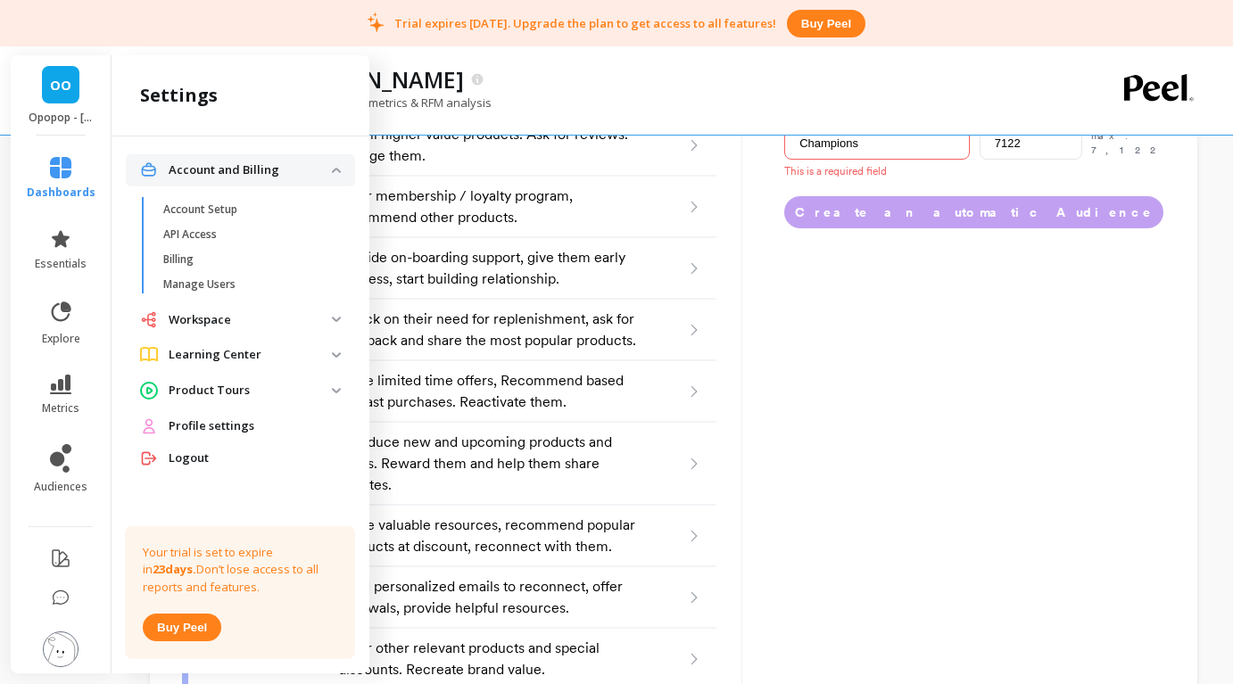
click at [259, 348] on p "Learning Center" at bounding box center [250, 355] width 163 height 18
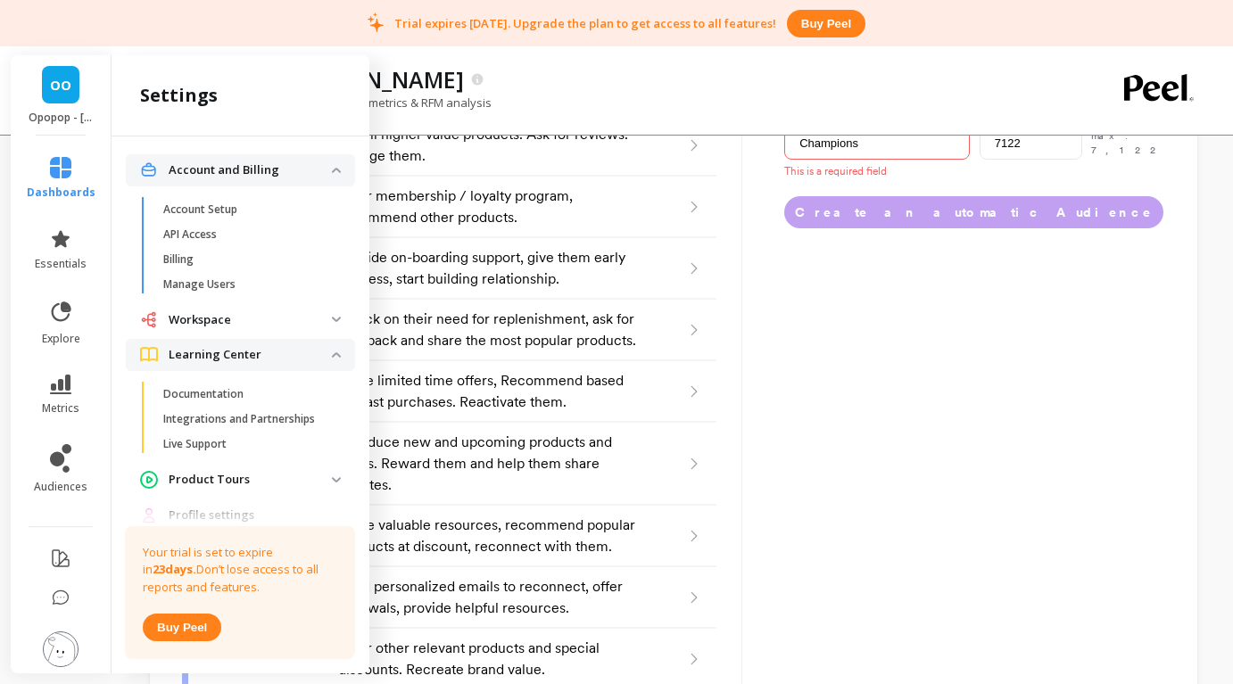
click at [259, 348] on p "Learning Center" at bounding box center [250, 355] width 163 height 18
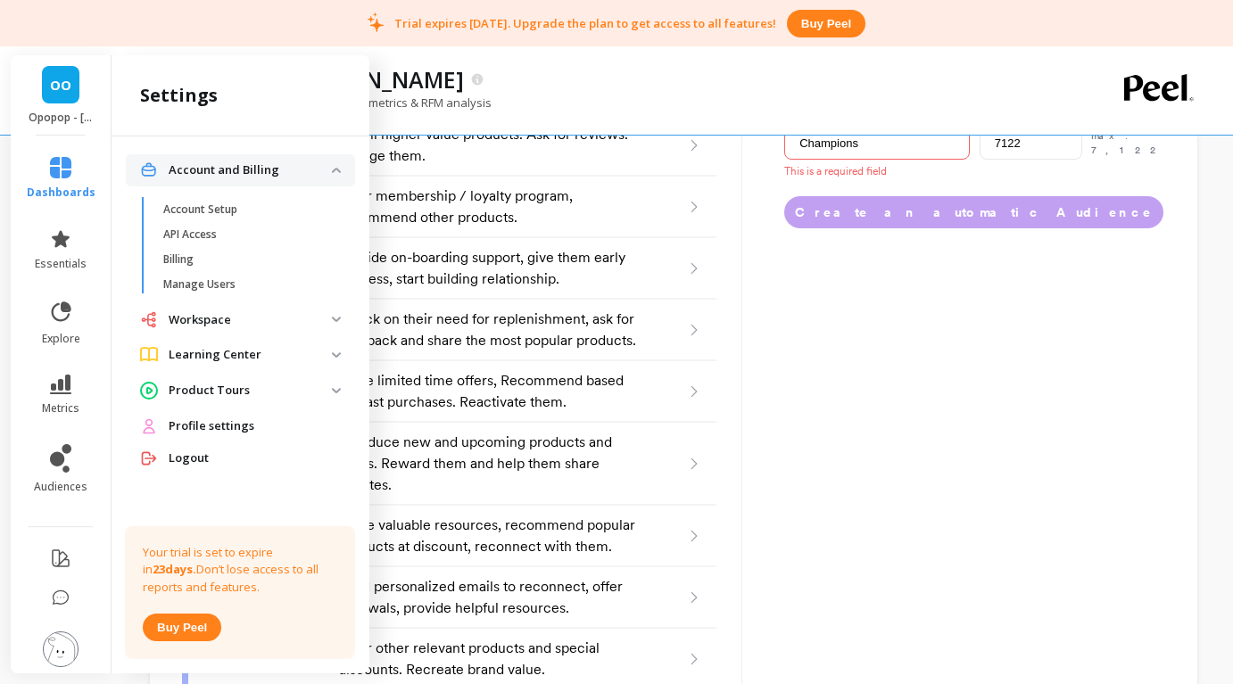
click at [243, 323] on p "Workspace" at bounding box center [250, 320] width 163 height 18
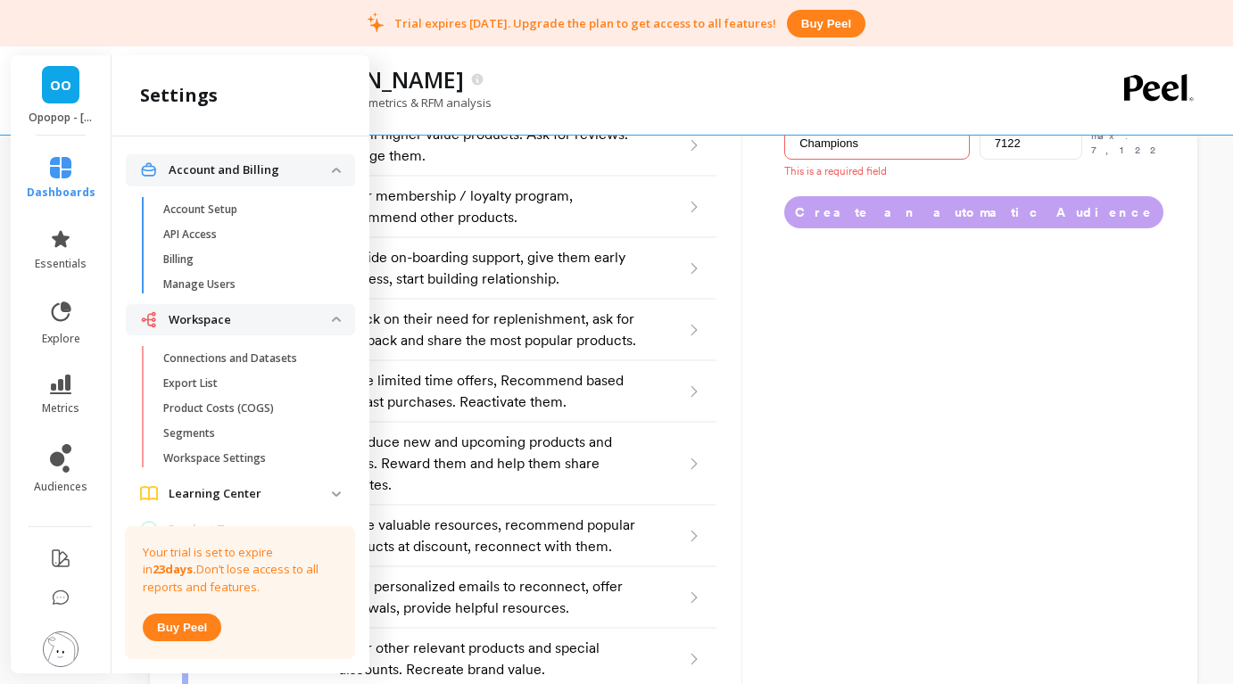
click at [243, 323] on p "Workspace" at bounding box center [250, 320] width 163 height 18
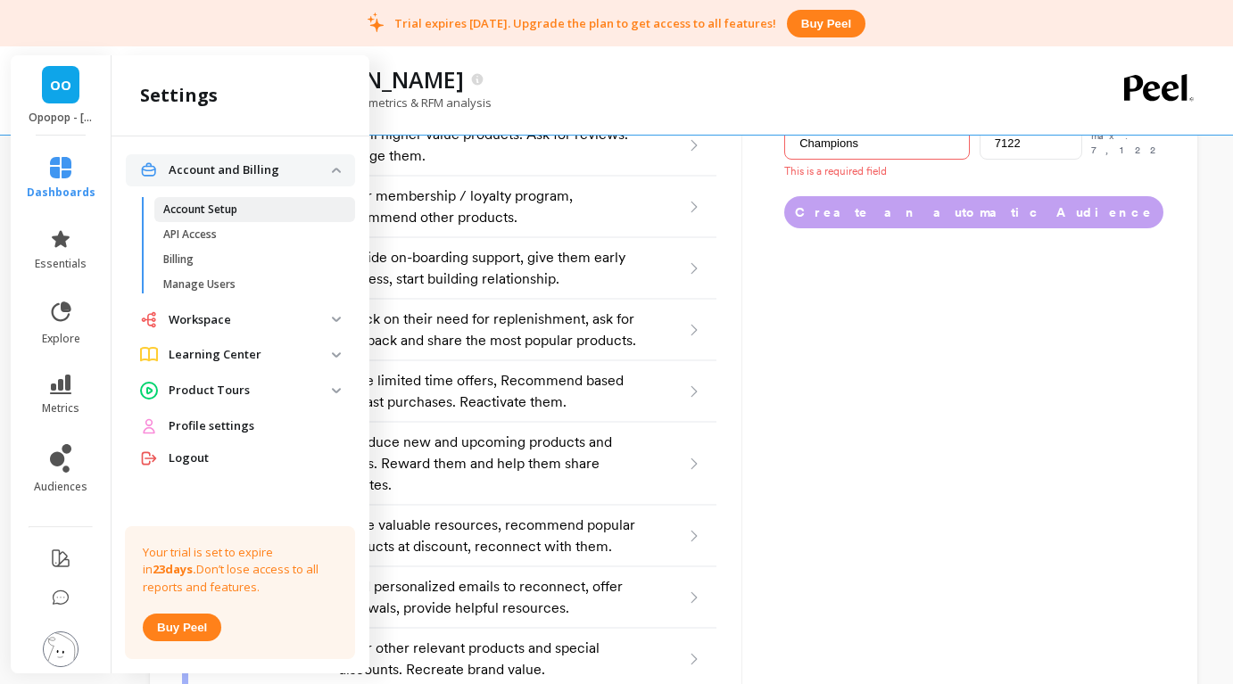
click at [221, 211] on p "Account Setup" at bounding box center [200, 210] width 74 height 14
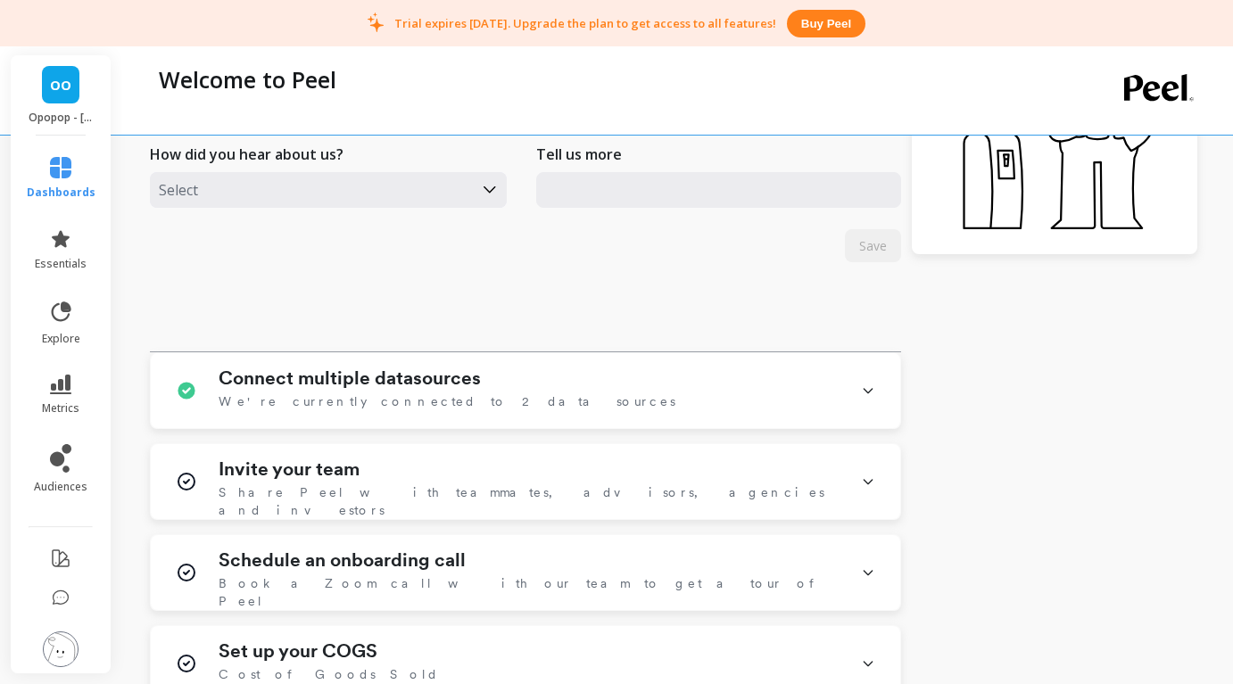
scroll to position [533, 0]
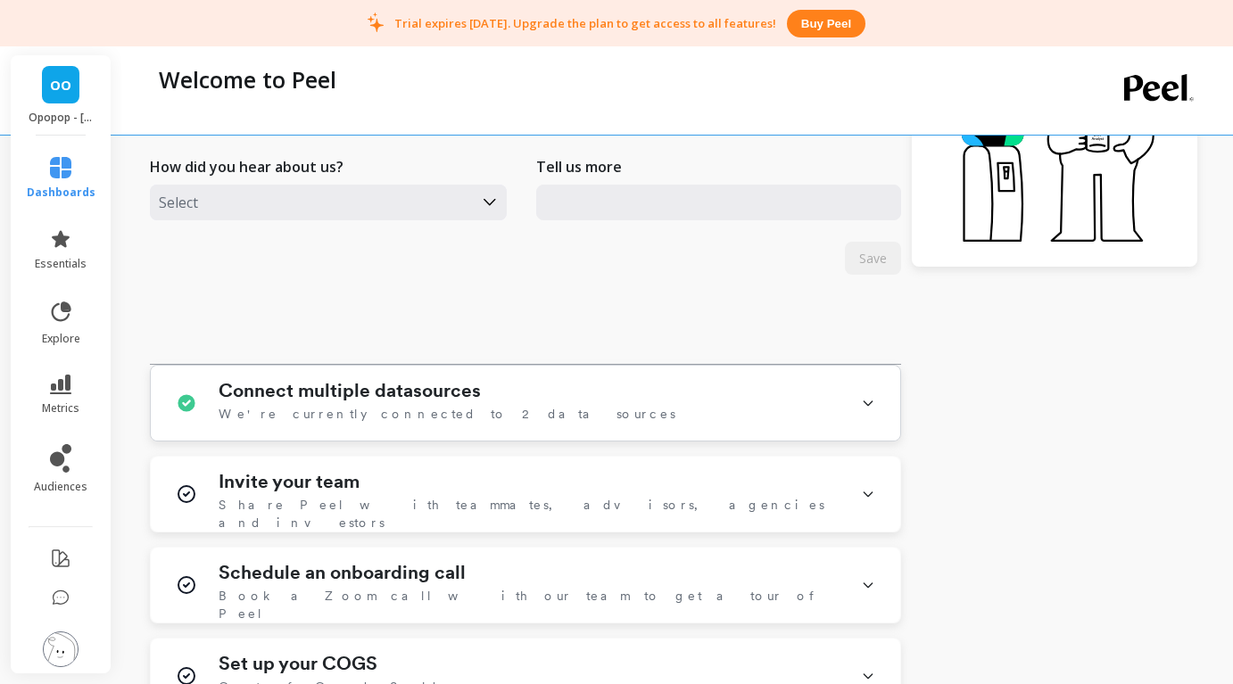
click at [395, 385] on h1 "Connect multiple datasources" at bounding box center [350, 390] width 262 height 21
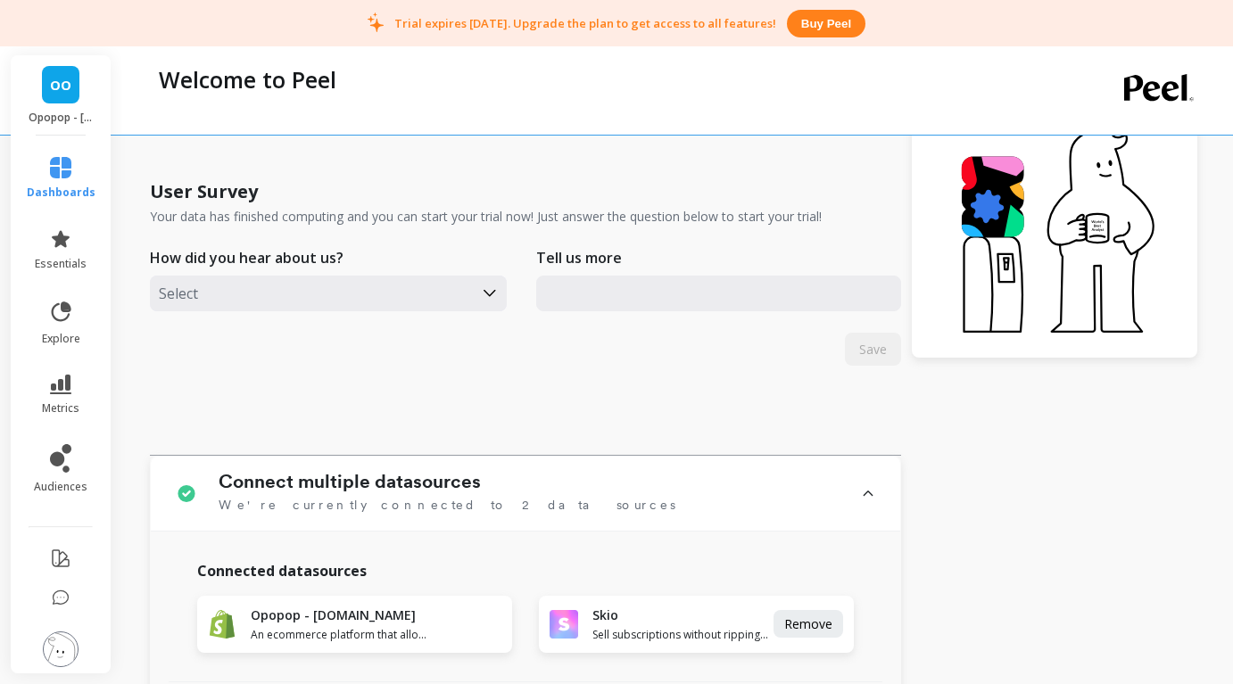
scroll to position [454, 0]
